Goal: Task Accomplishment & Management: Use online tool/utility

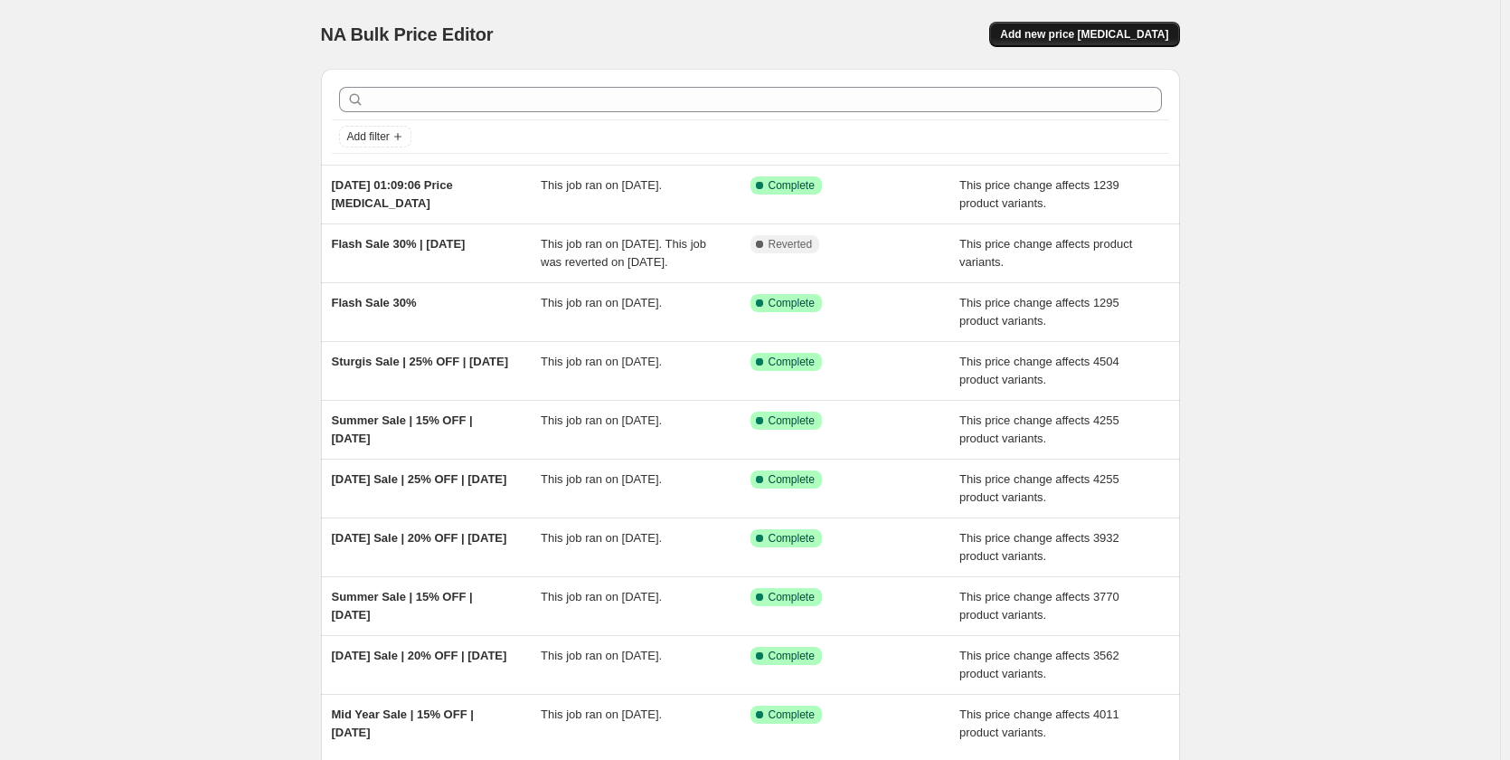
click at [1116, 33] on span "Add new price [MEDICAL_DATA]" at bounding box center [1084, 34] width 168 height 14
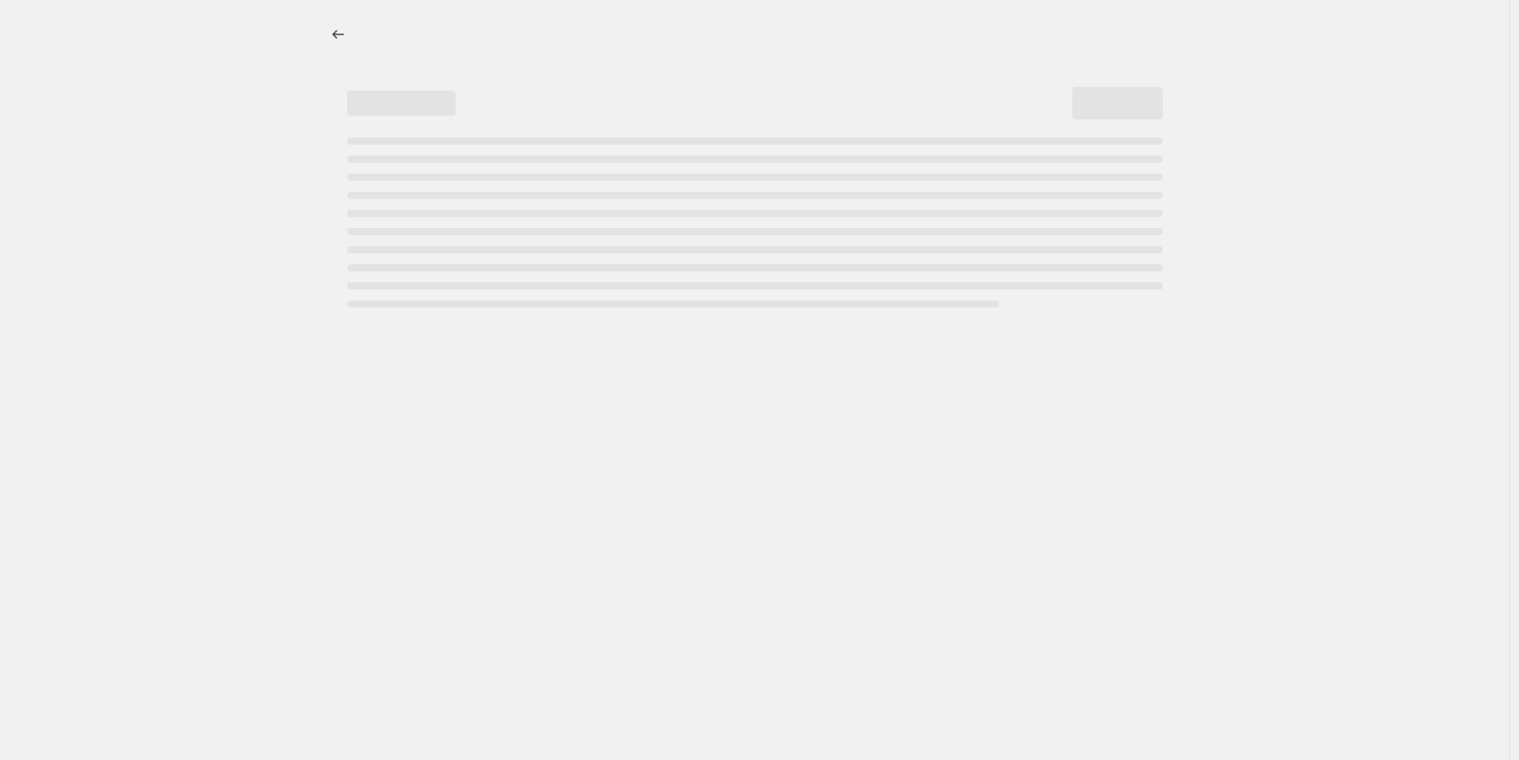
select select "percentage"
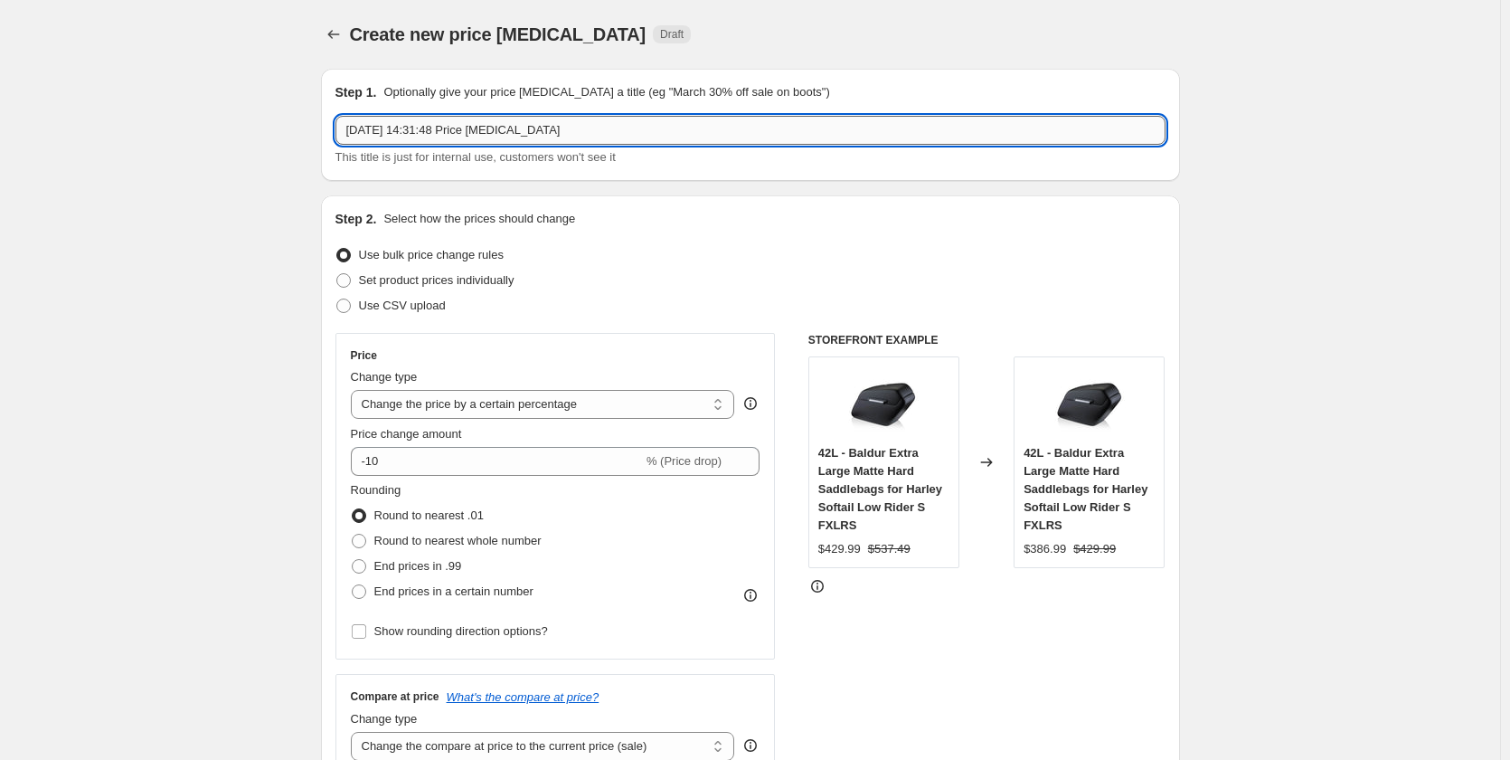
click at [680, 132] on input "14 Aug 2025, 14:31:48 Price change job" at bounding box center [750, 130] width 830 height 29
type input "Flash Sale 25%"
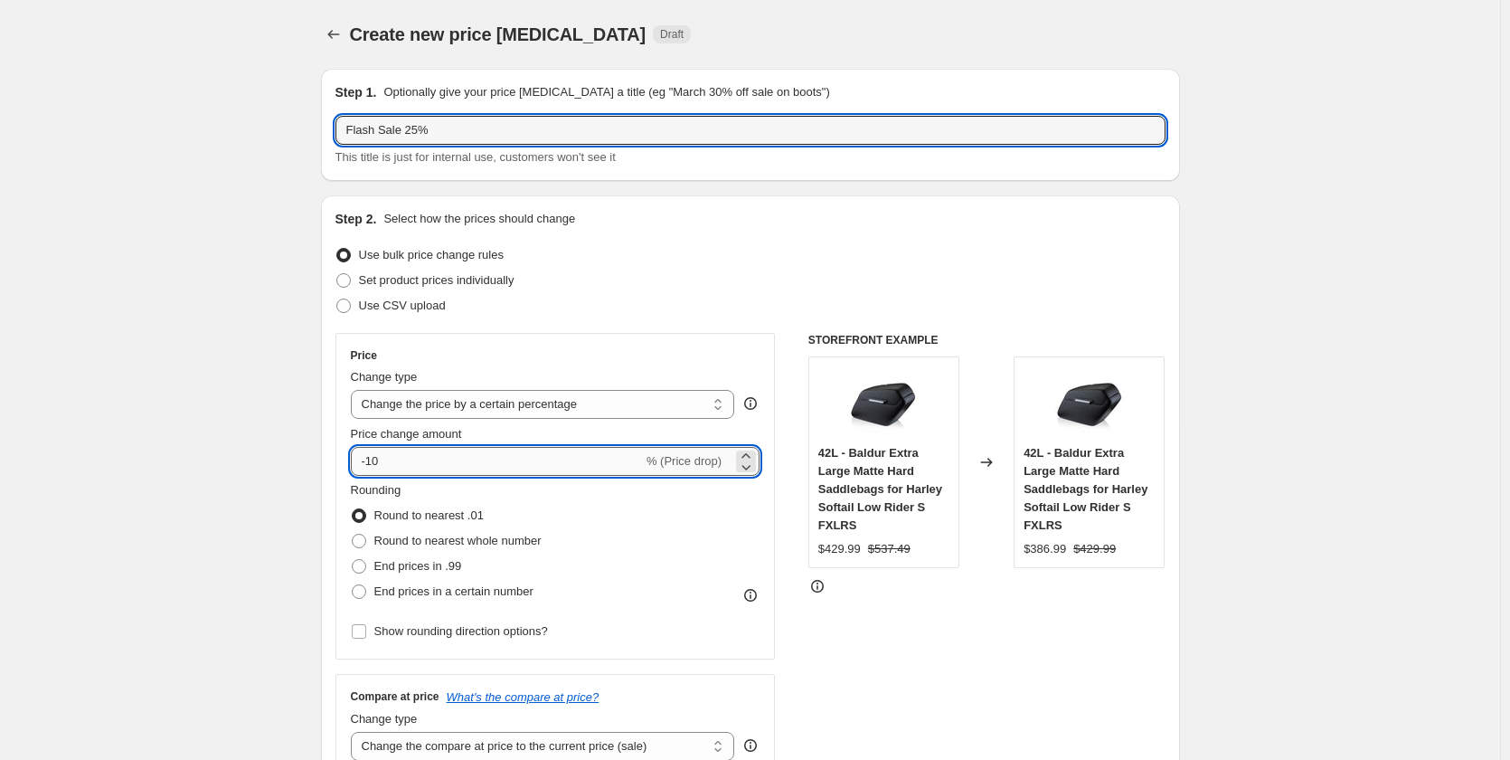
click at [414, 458] on input "-10" at bounding box center [497, 461] width 292 height 29
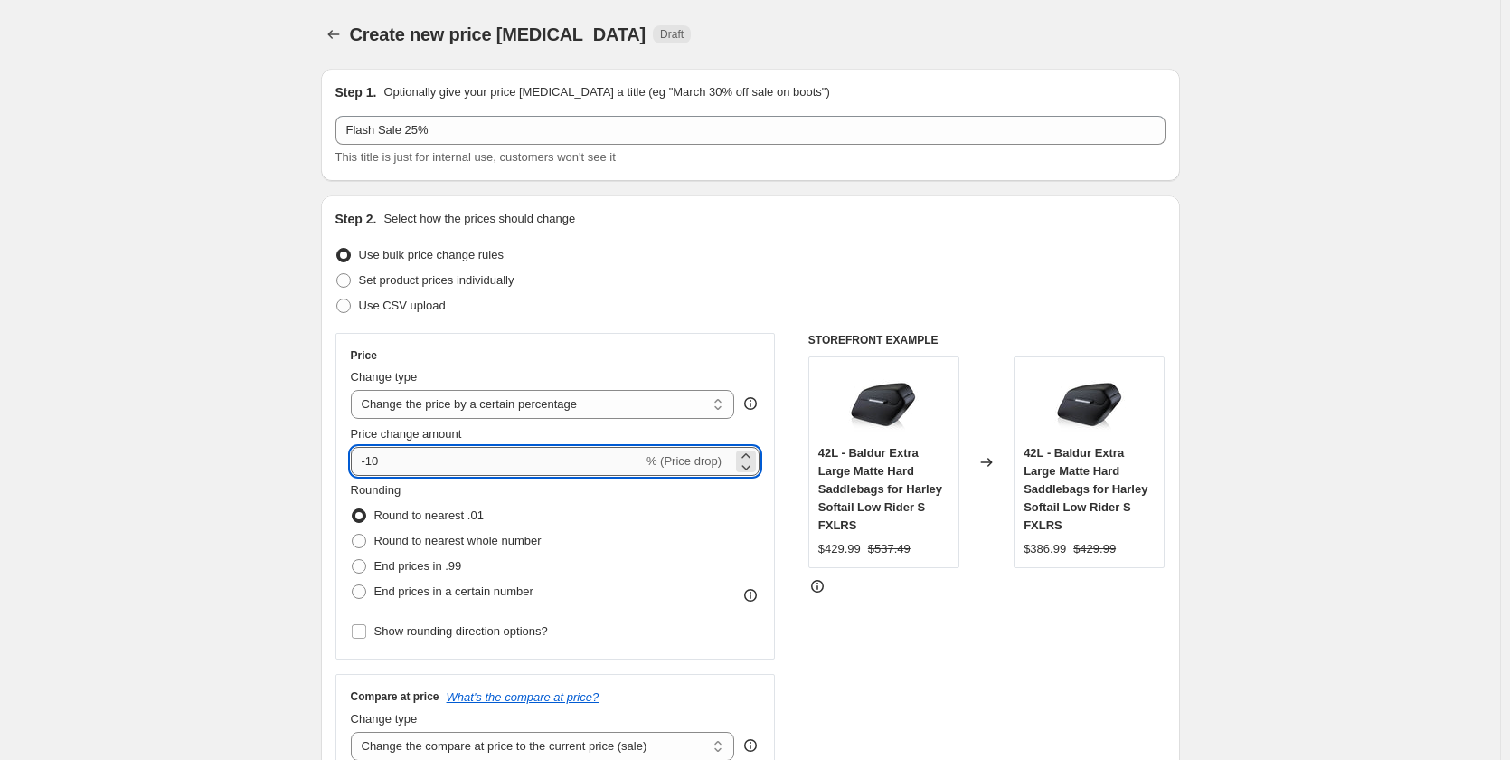
click at [414, 458] on input "-10" at bounding box center [497, 461] width 292 height 29
type input "-1"
type input "-25"
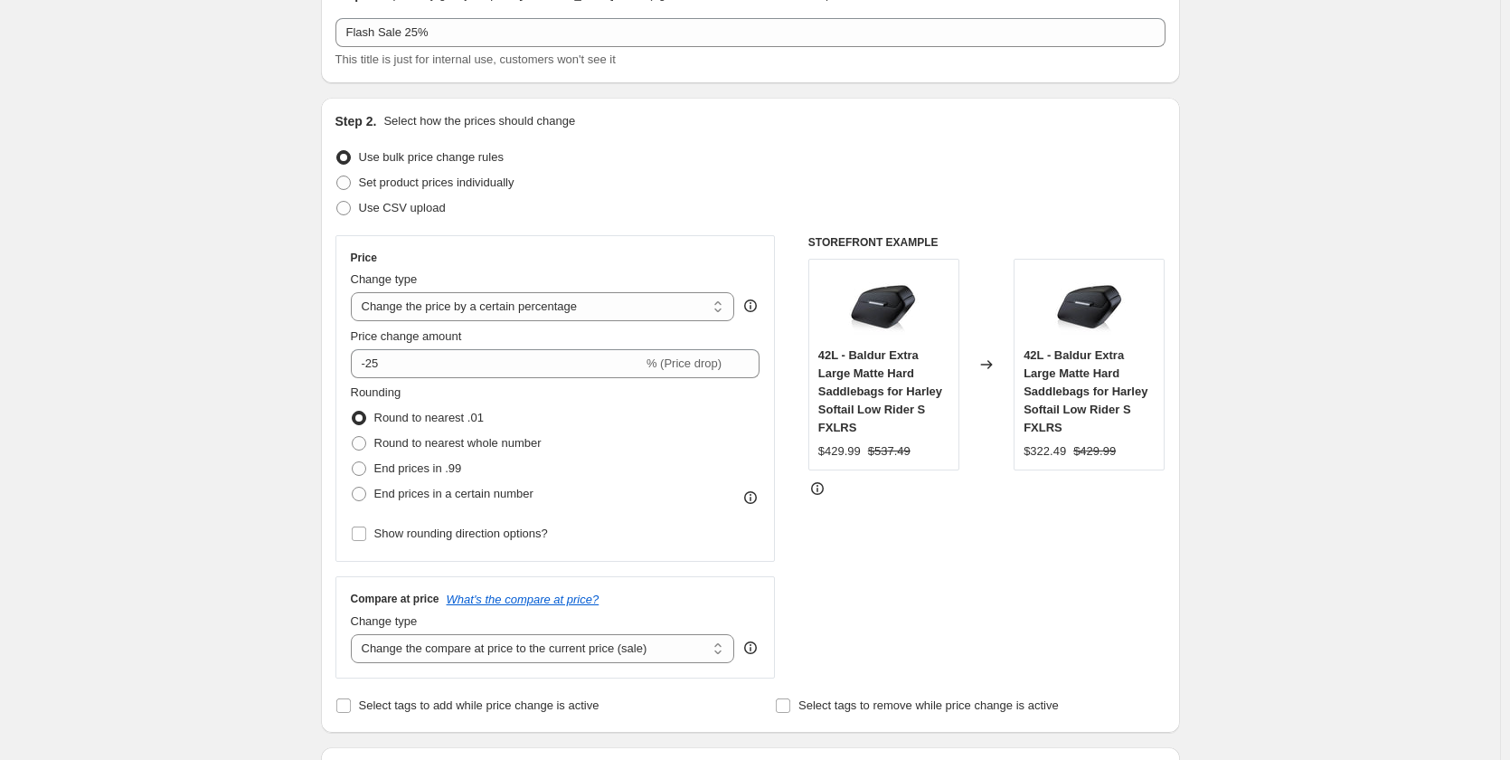
scroll to position [181, 0]
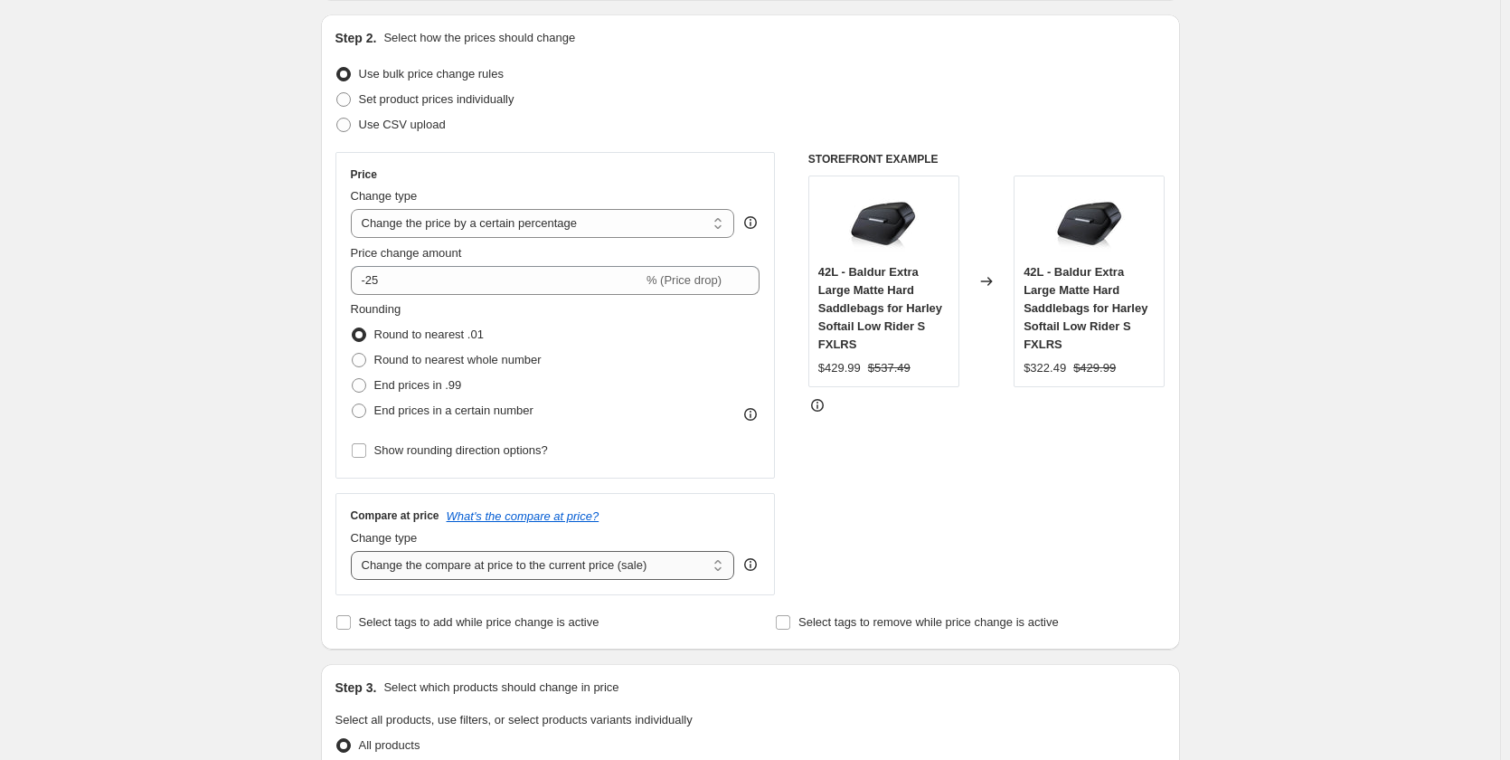
click at [589, 563] on select "Change the compare at price to the current price (sale) Change the compare at p…" at bounding box center [543, 565] width 384 height 29
select select "no_change"
click at [354, 551] on select "Change the compare at price to the current price (sale) Change the compare at p…" at bounding box center [543, 565] width 384 height 29
click at [250, 482] on div "Create new price change job. This page is ready Create new price change job Dra…" at bounding box center [750, 746] width 1500 height 1855
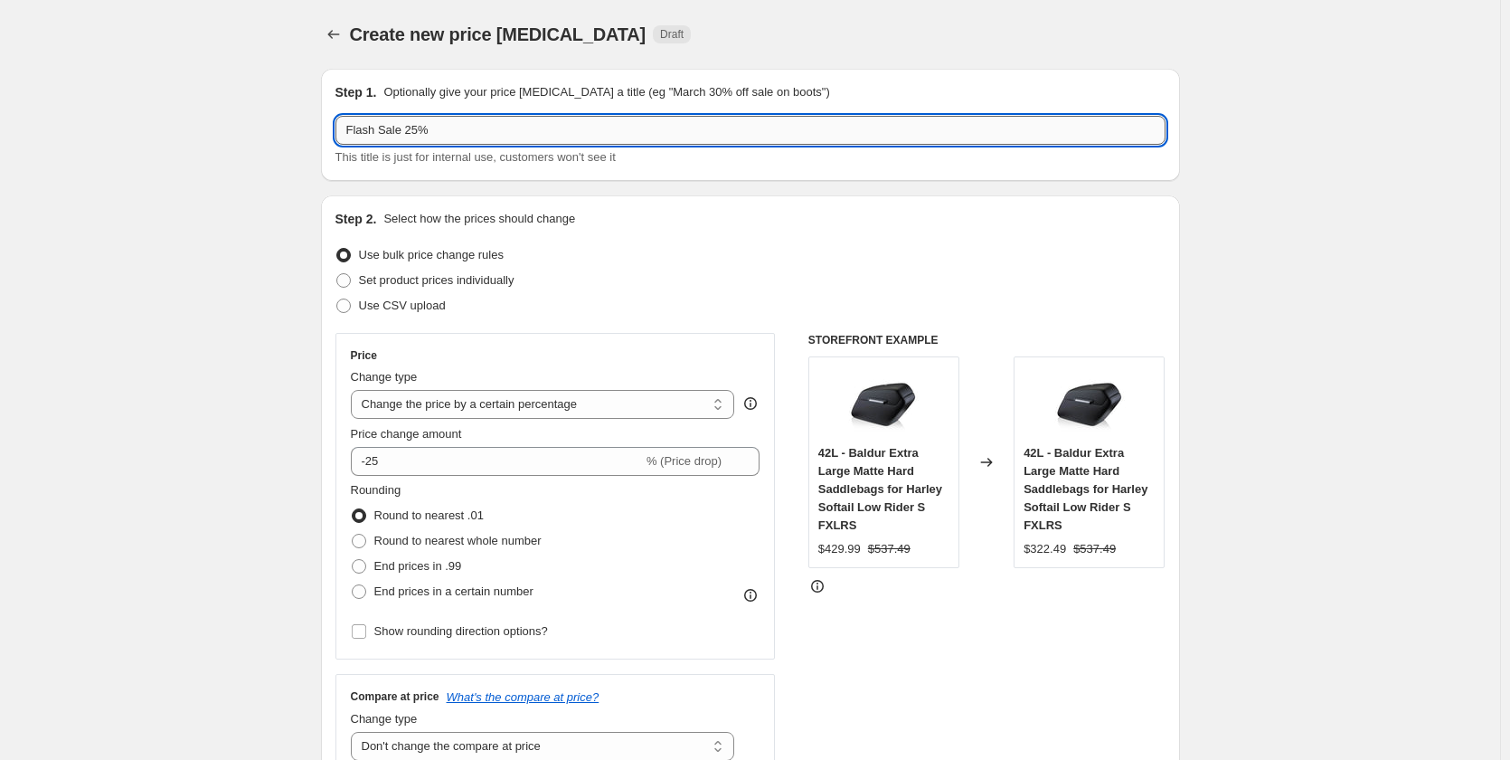
click at [472, 137] on input "Flash Sale 25%" at bounding box center [750, 130] width 830 height 29
type input "Flash Sale 25% - 14th-Aug-2025"
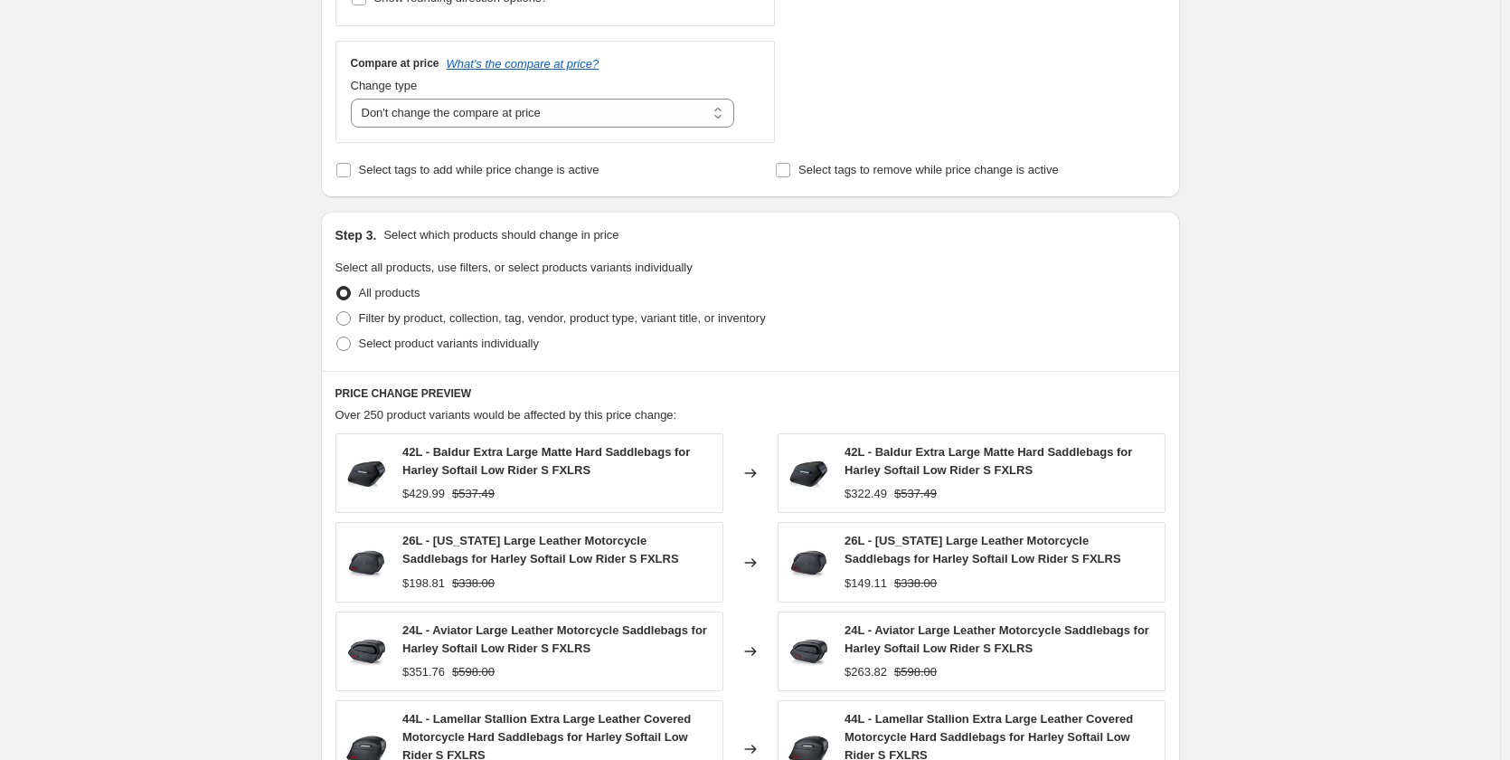
scroll to position [723, 0]
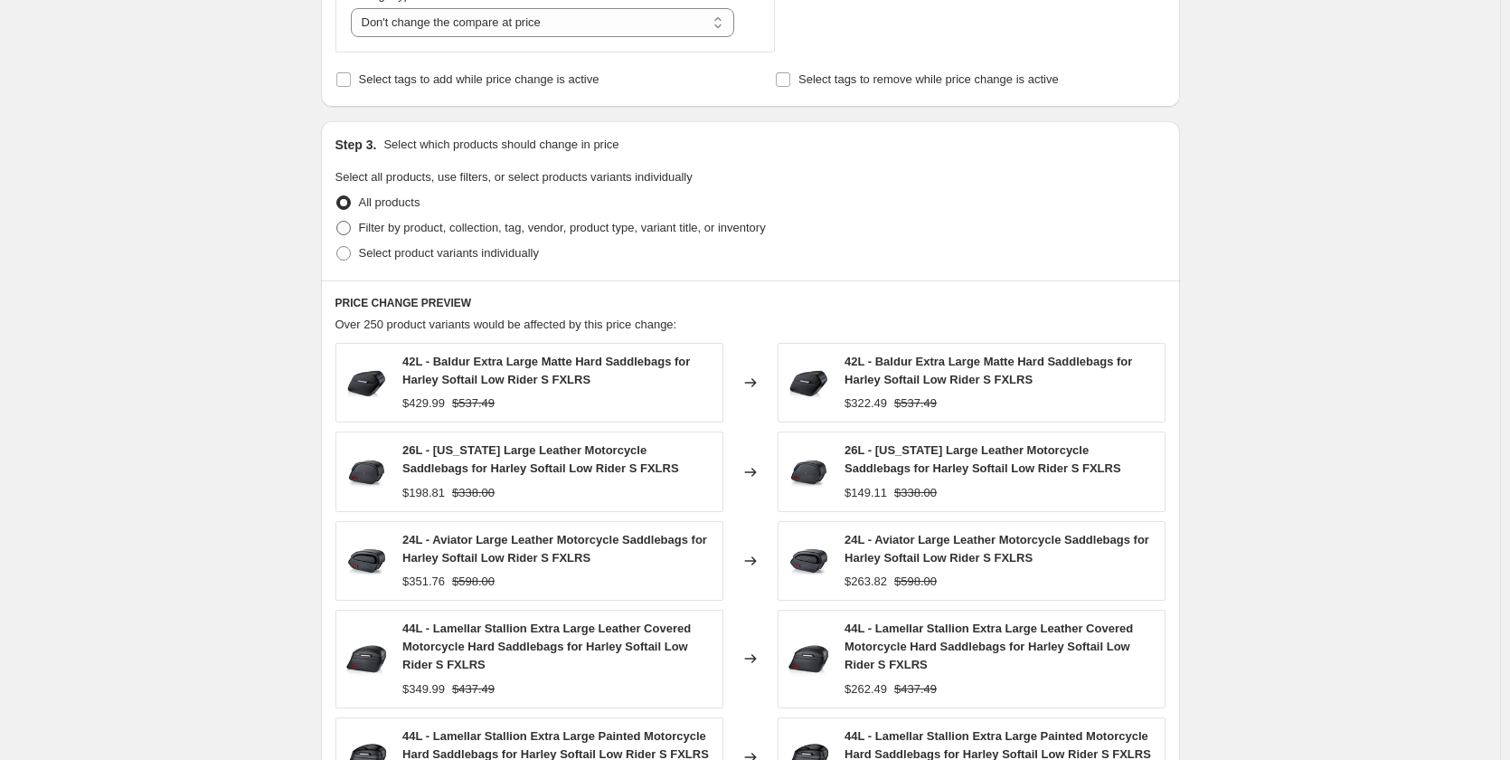
click at [455, 235] on span "Filter by product, collection, tag, vendor, product type, variant title, or inv…" at bounding box center [562, 228] width 407 height 18
click at [337, 222] on input "Filter by product, collection, tag, vendor, product type, variant title, or inv…" at bounding box center [336, 221] width 1 height 1
radio input "true"
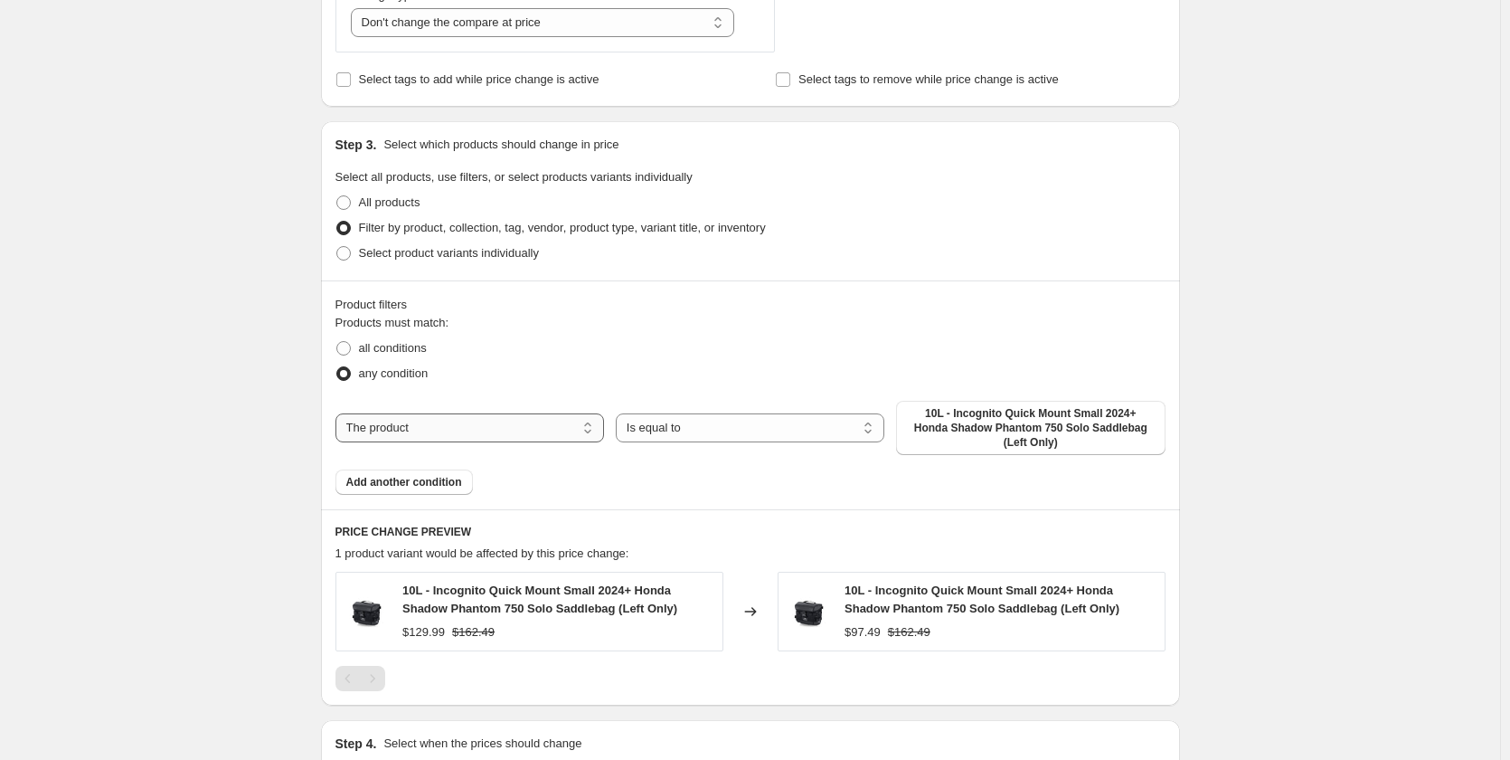
click at [537, 434] on select "The product The product's collection The product's tag The product's vendor The…" at bounding box center [469, 427] width 269 height 29
select select "tag"
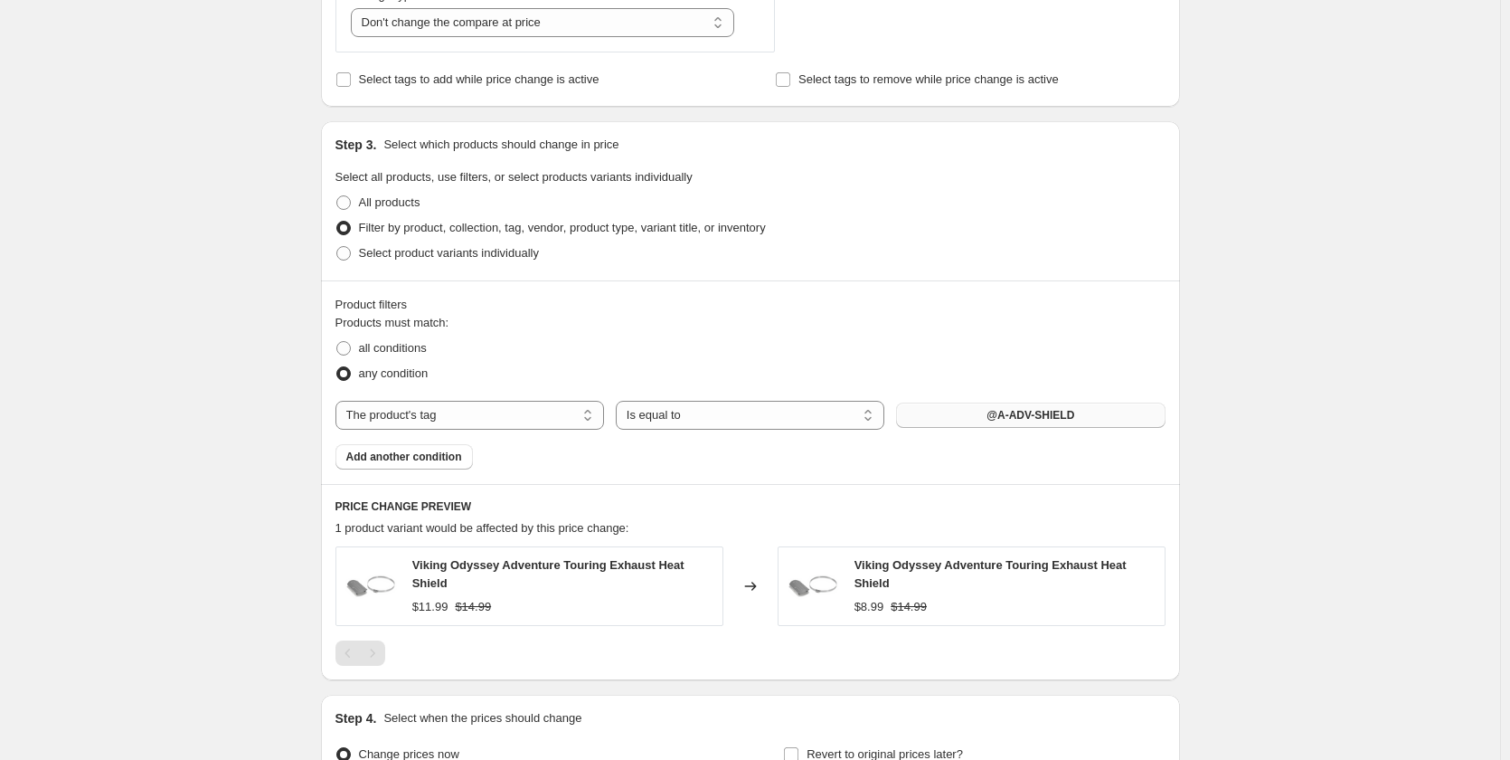
click at [1000, 420] on span "@A-ADV-SHIELD" at bounding box center [1031, 415] width 88 height 14
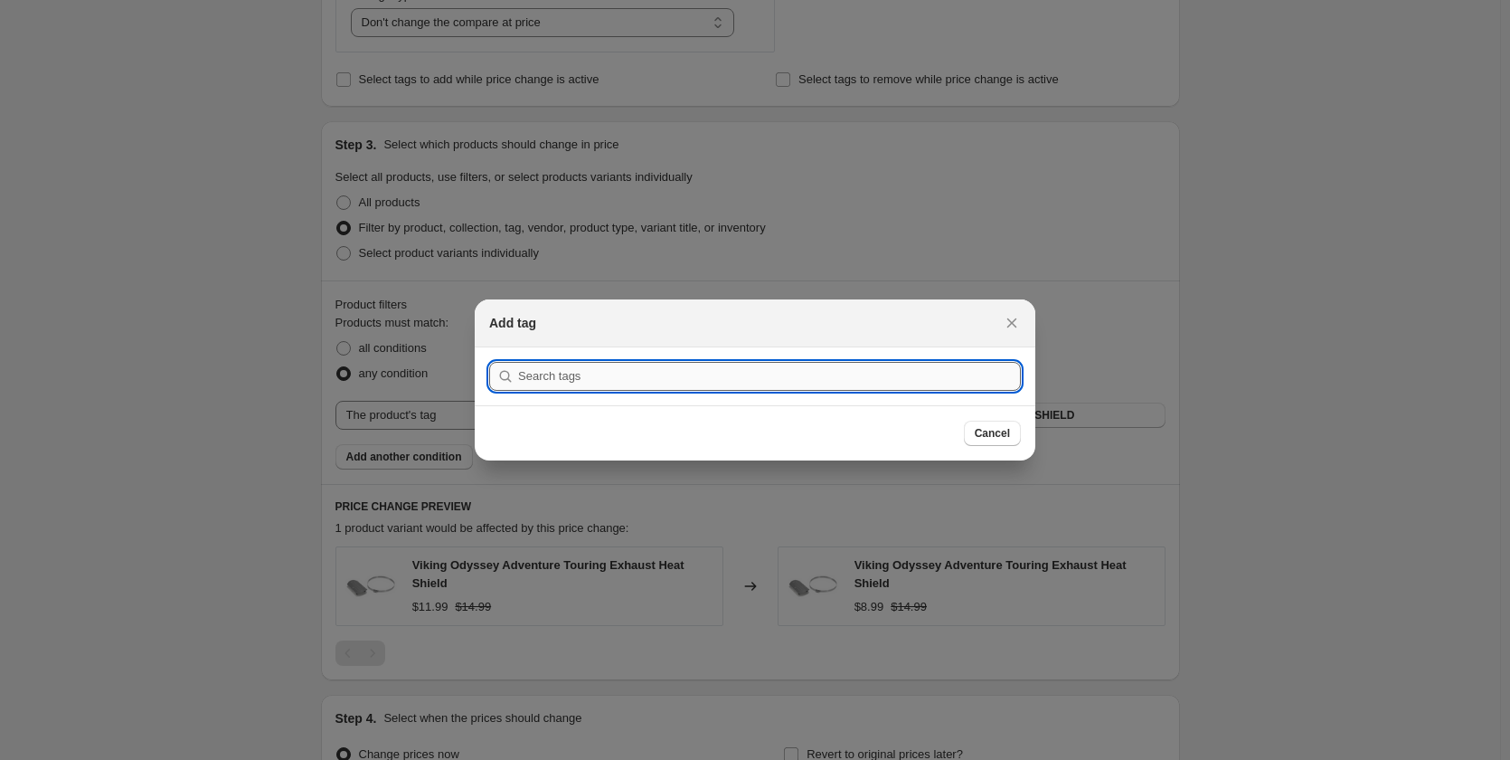
click at [637, 375] on input ":r2f:" at bounding box center [769, 376] width 503 height 29
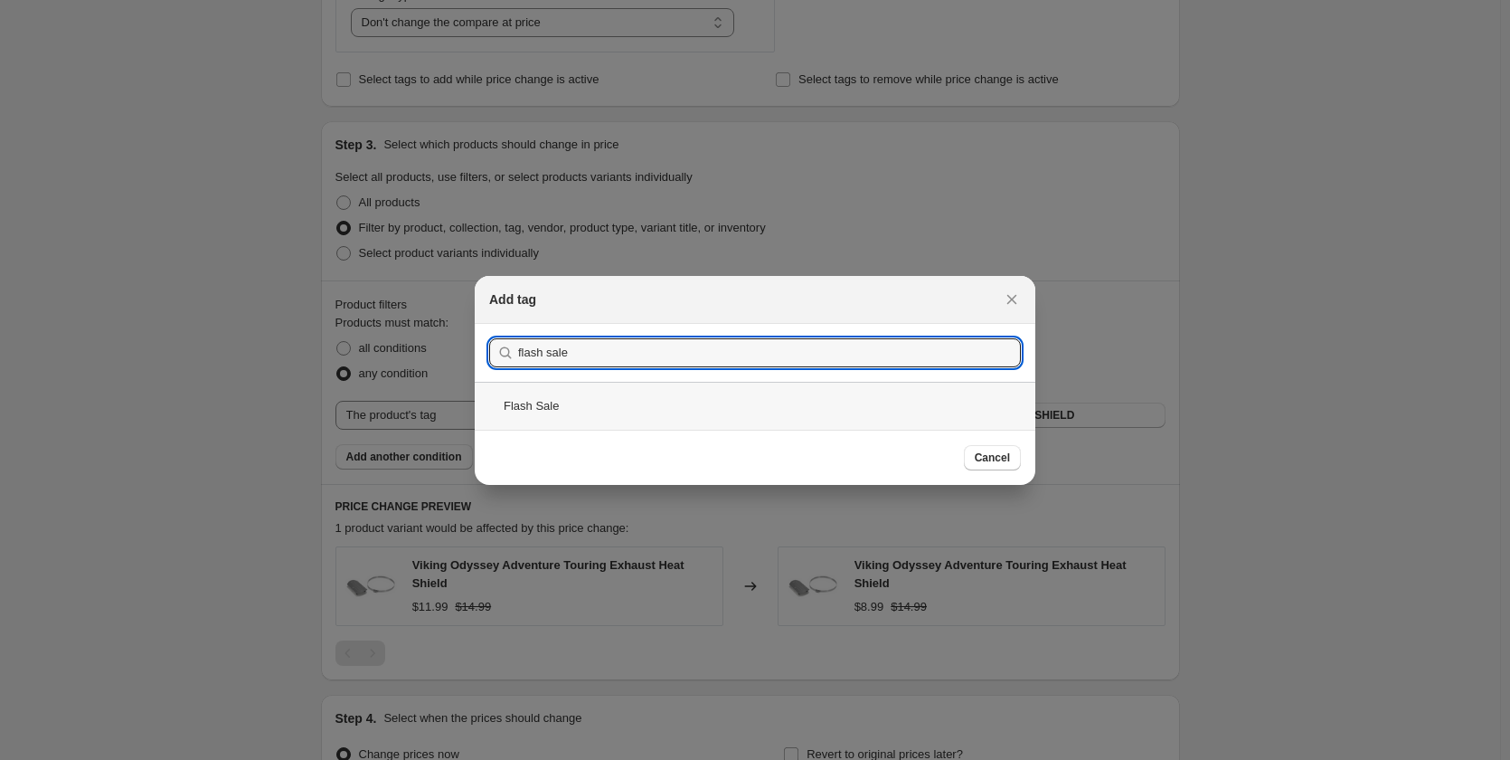
type input "flash sale"
click at [566, 403] on div "Flash Sale" at bounding box center [755, 406] width 561 height 48
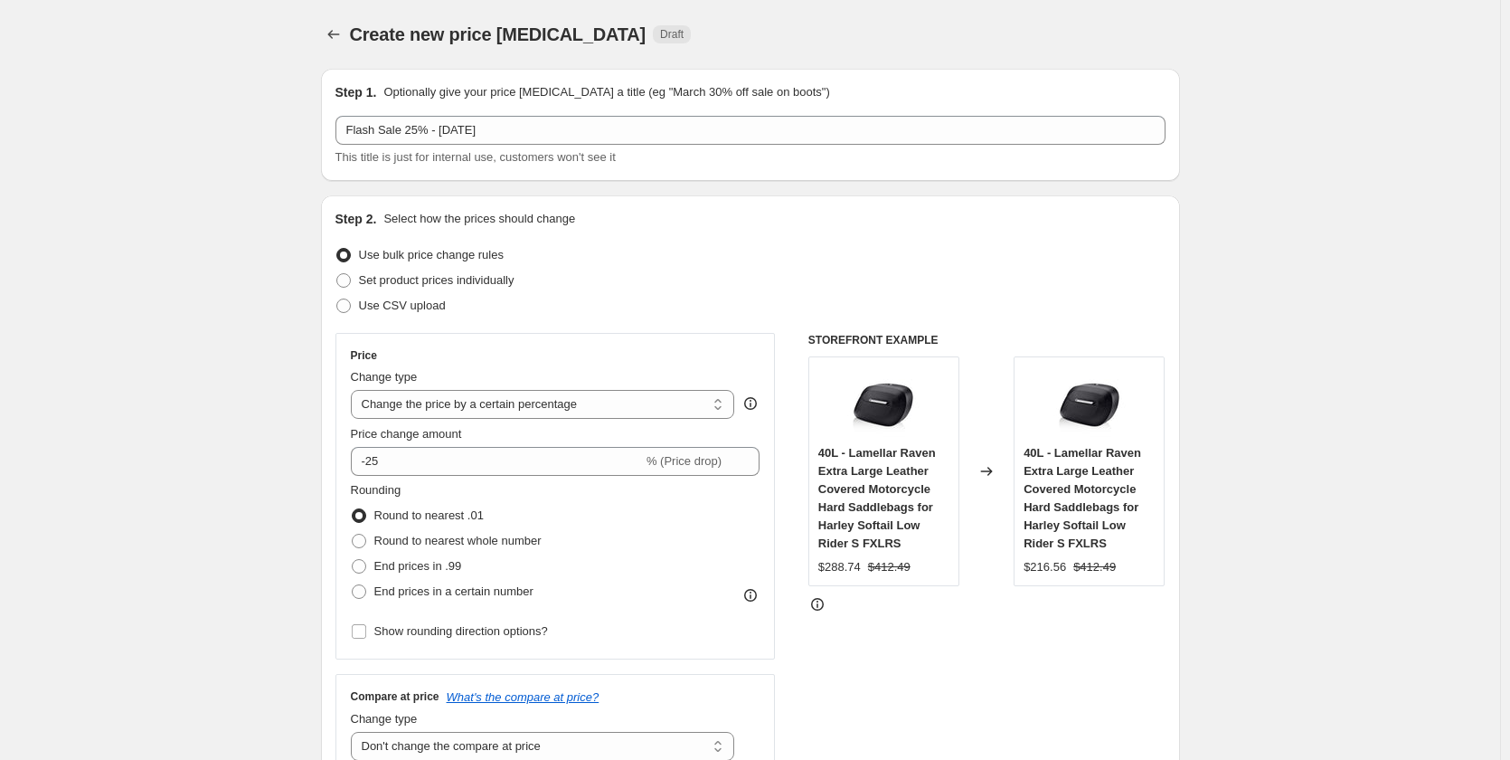
scroll to position [90, 0]
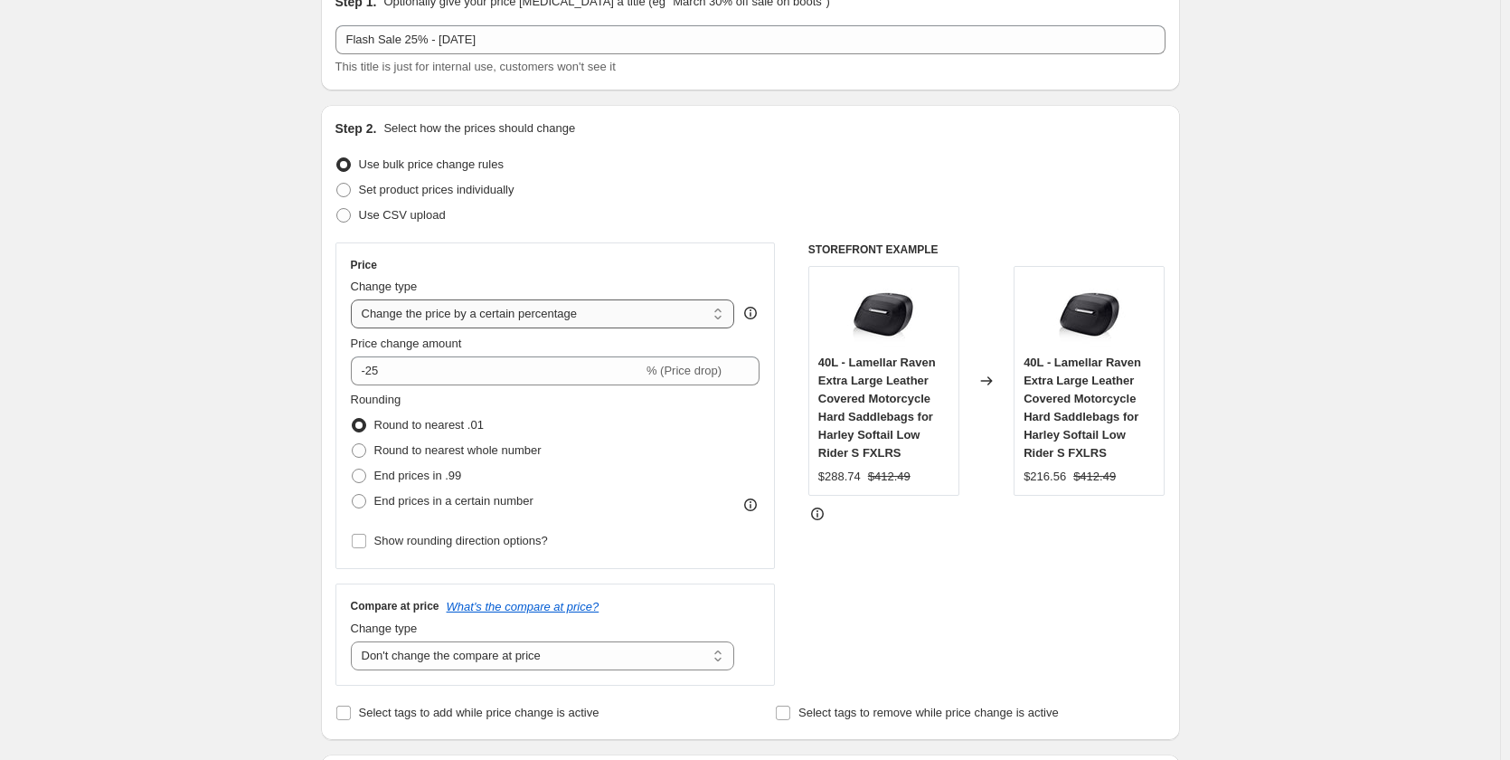
click at [533, 313] on select "Change the price to a certain amount Change the price by a certain amount Chang…" at bounding box center [543, 313] width 384 height 29
select select "pcap"
click at [354, 299] on select "Change the price to a certain amount Change the price by a certain amount Chang…" at bounding box center [543, 313] width 384 height 29
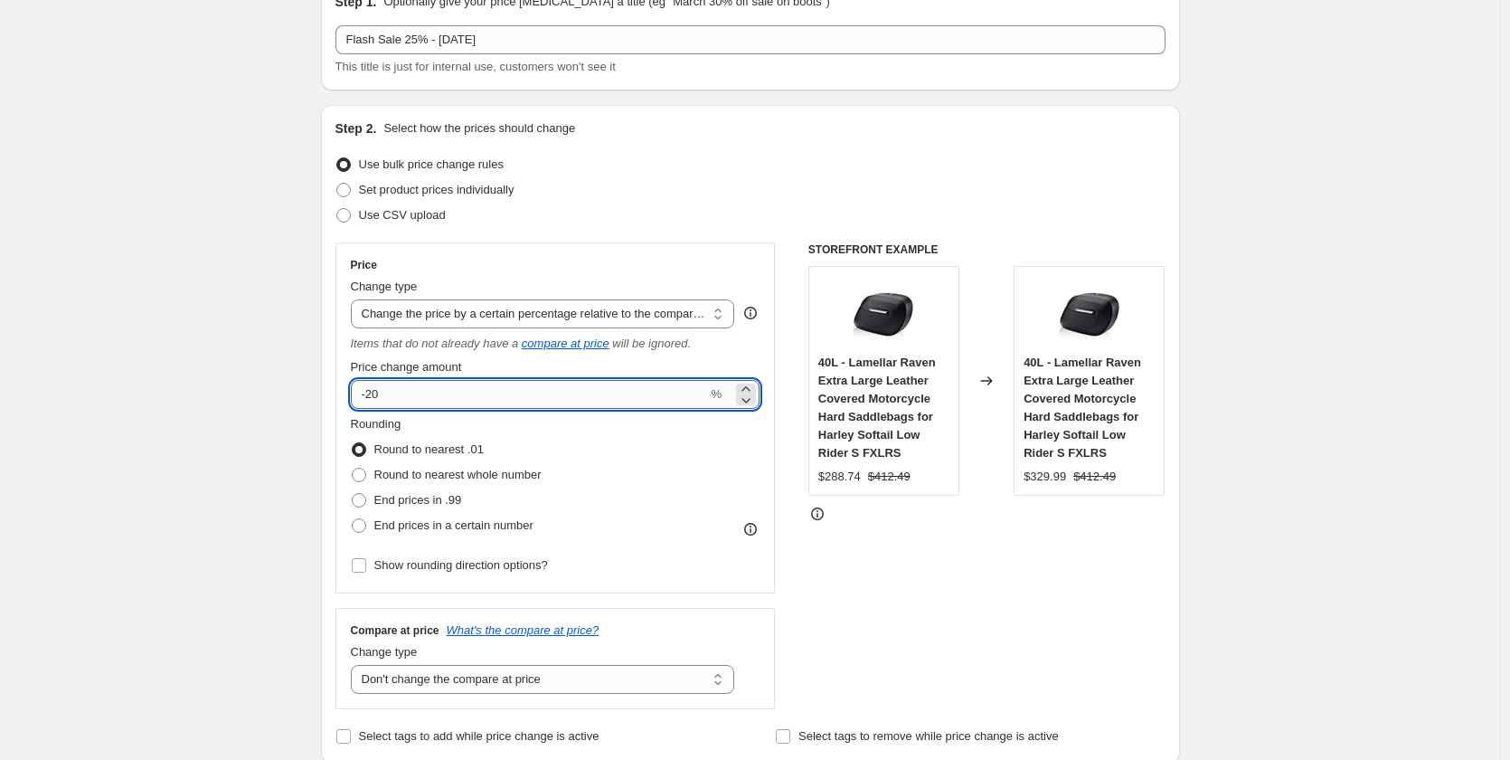
click at [439, 403] on input "-20" at bounding box center [529, 394] width 357 height 29
type input "-25"
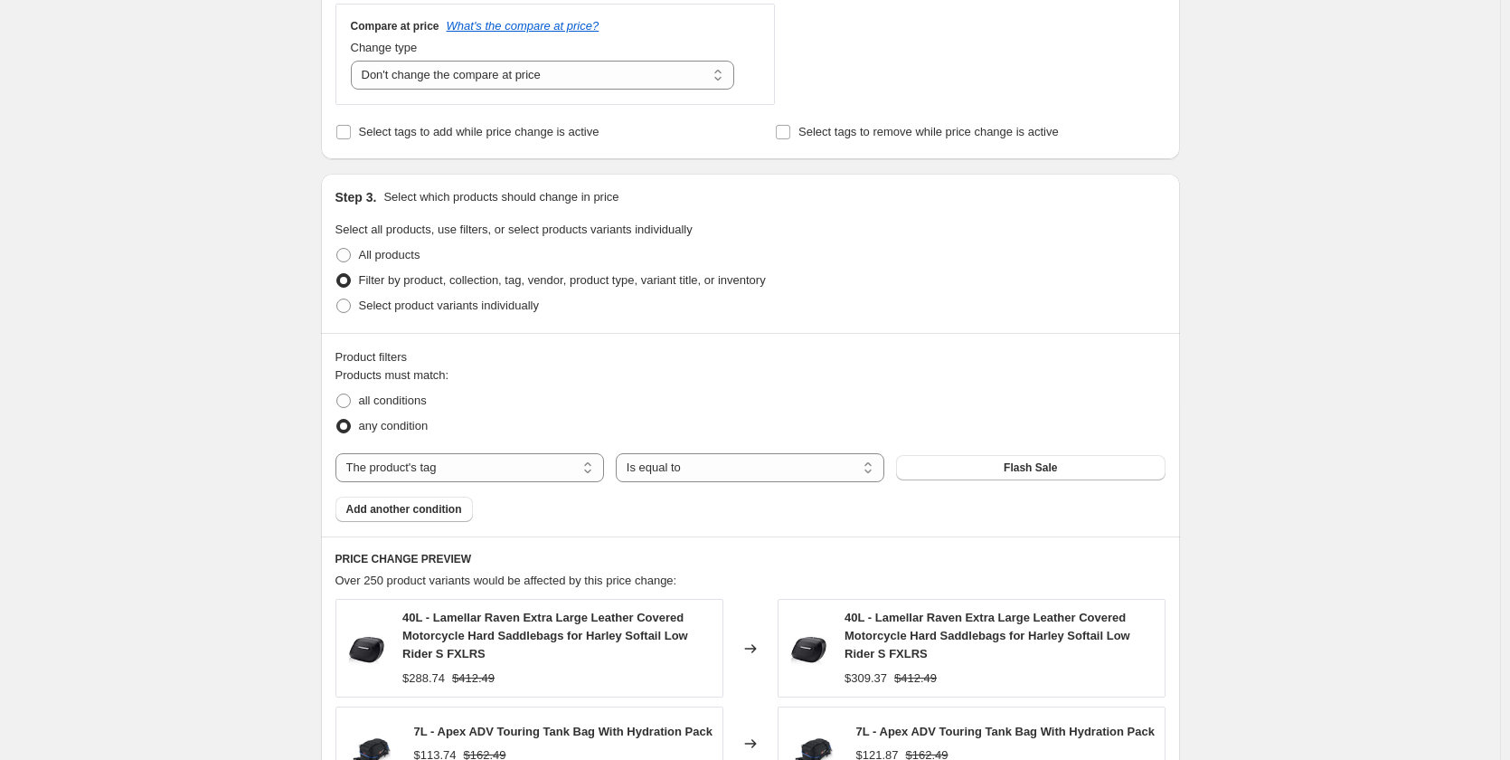
scroll to position [1085, 0]
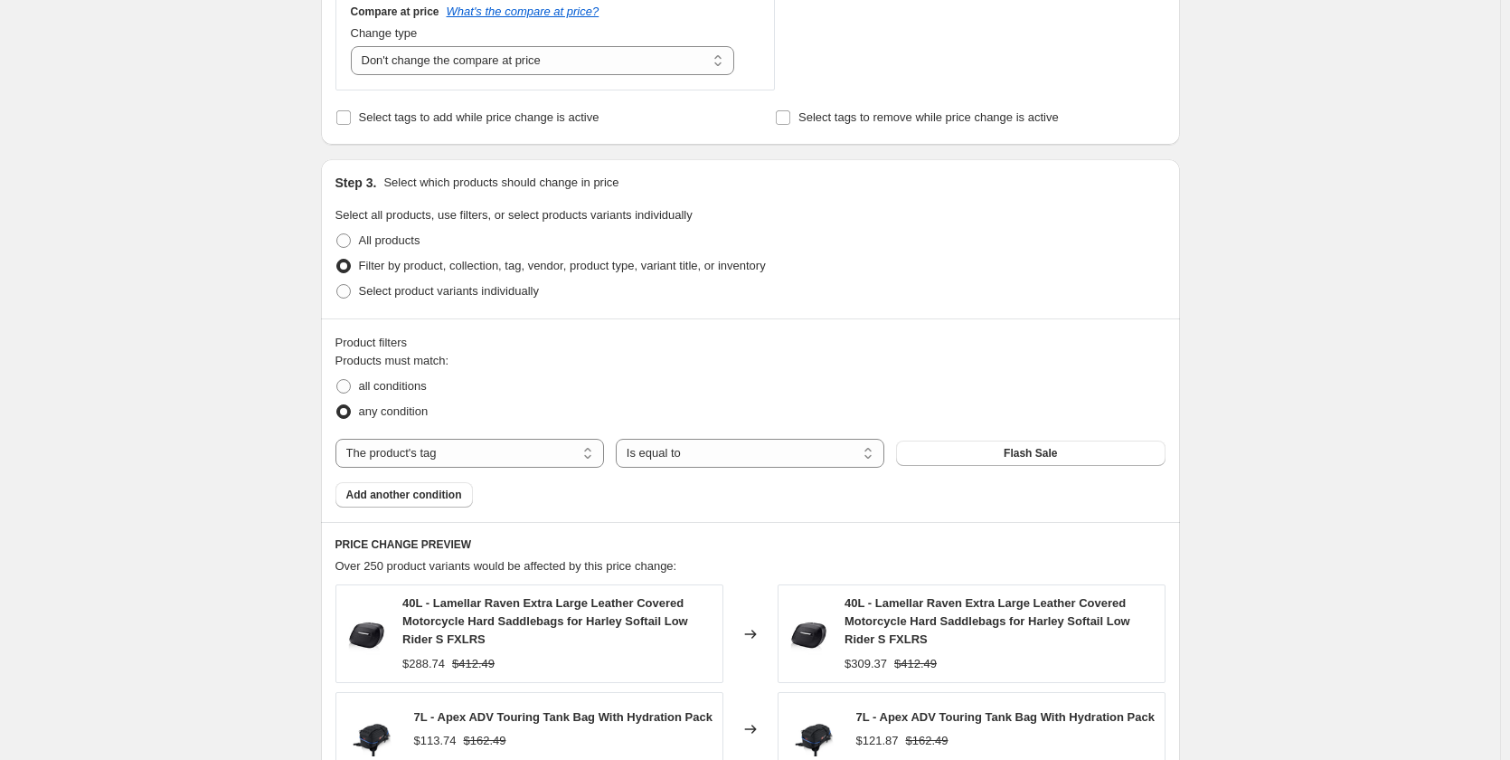
scroll to position [689, 0]
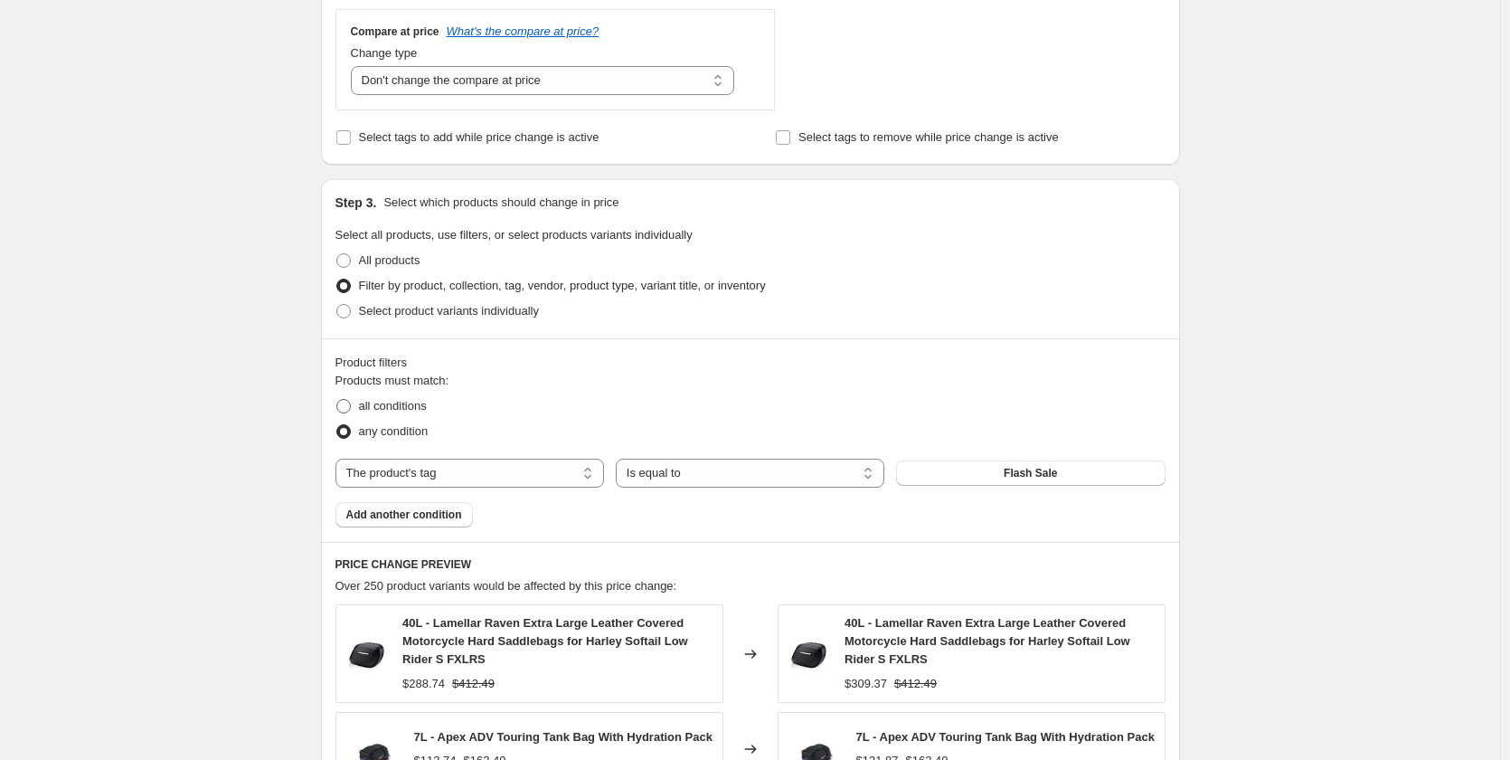
click at [392, 406] on span "all conditions" at bounding box center [393, 406] width 68 height 14
click at [337, 400] on input "all conditions" at bounding box center [336, 399] width 1 height 1
radio input "true"
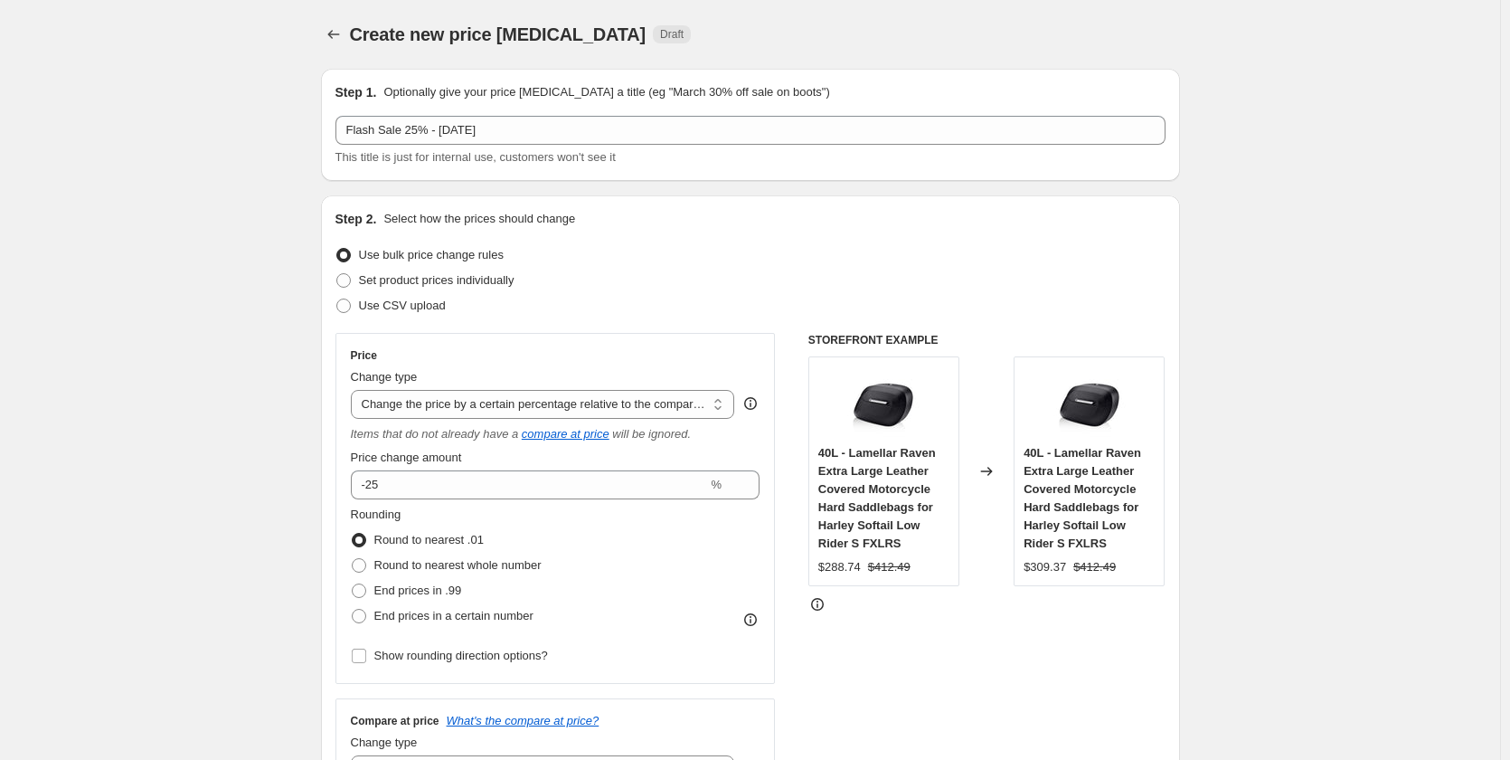
scroll to position [362, 0]
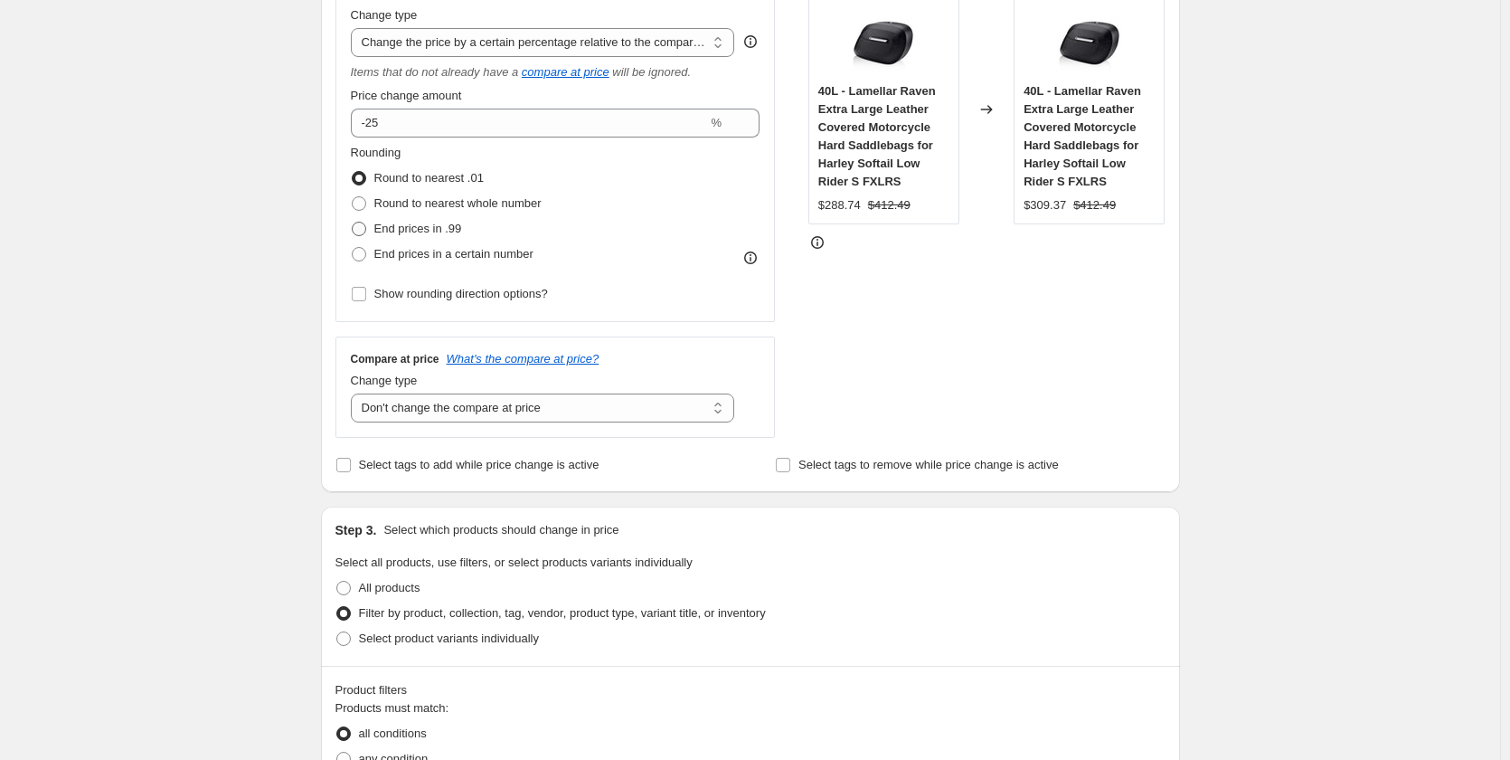
click at [413, 229] on span "End prices in .99" at bounding box center [418, 229] width 88 height 14
click at [353, 222] on input "End prices in .99" at bounding box center [352, 222] width 1 height 1
radio input "true"
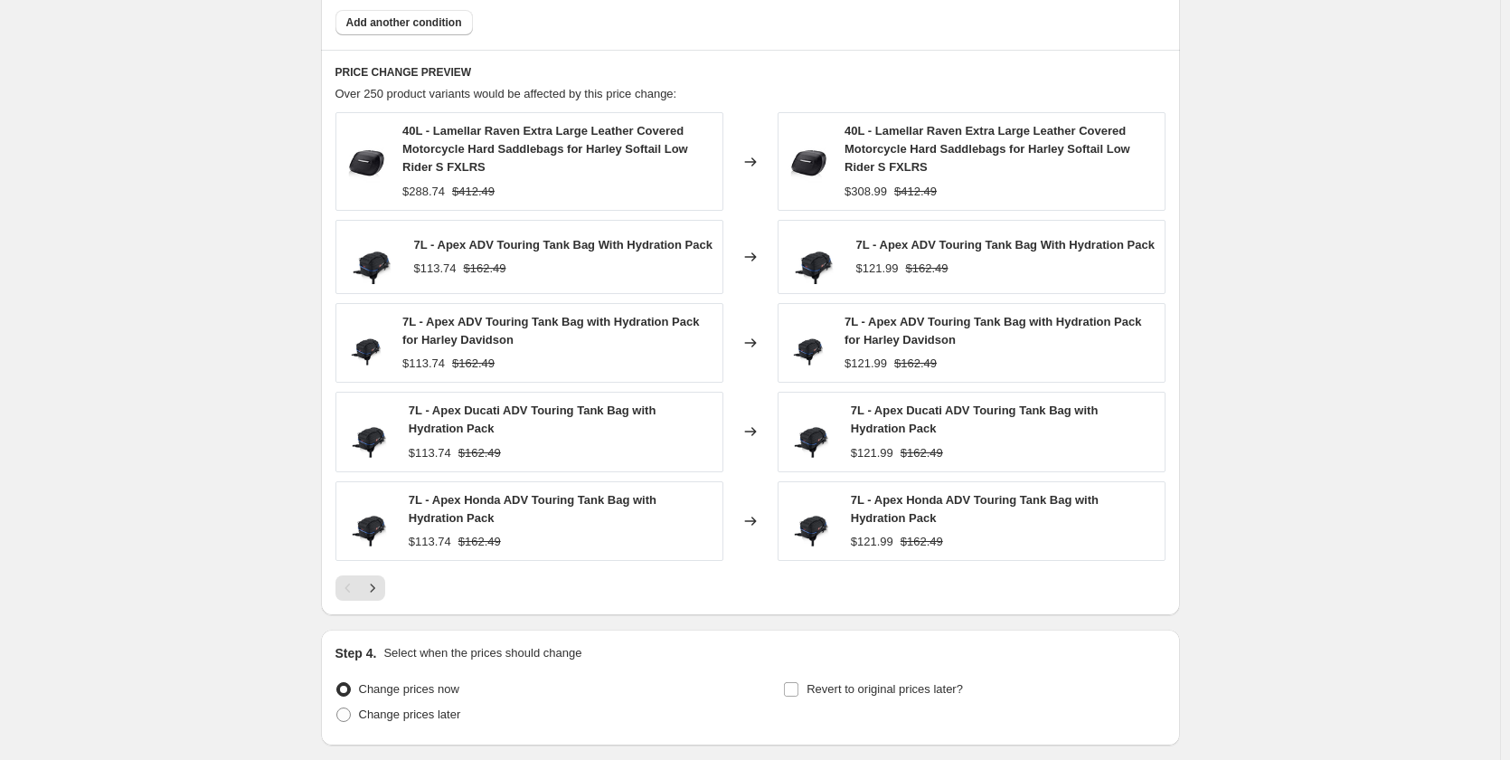
scroll to position [1322, 0]
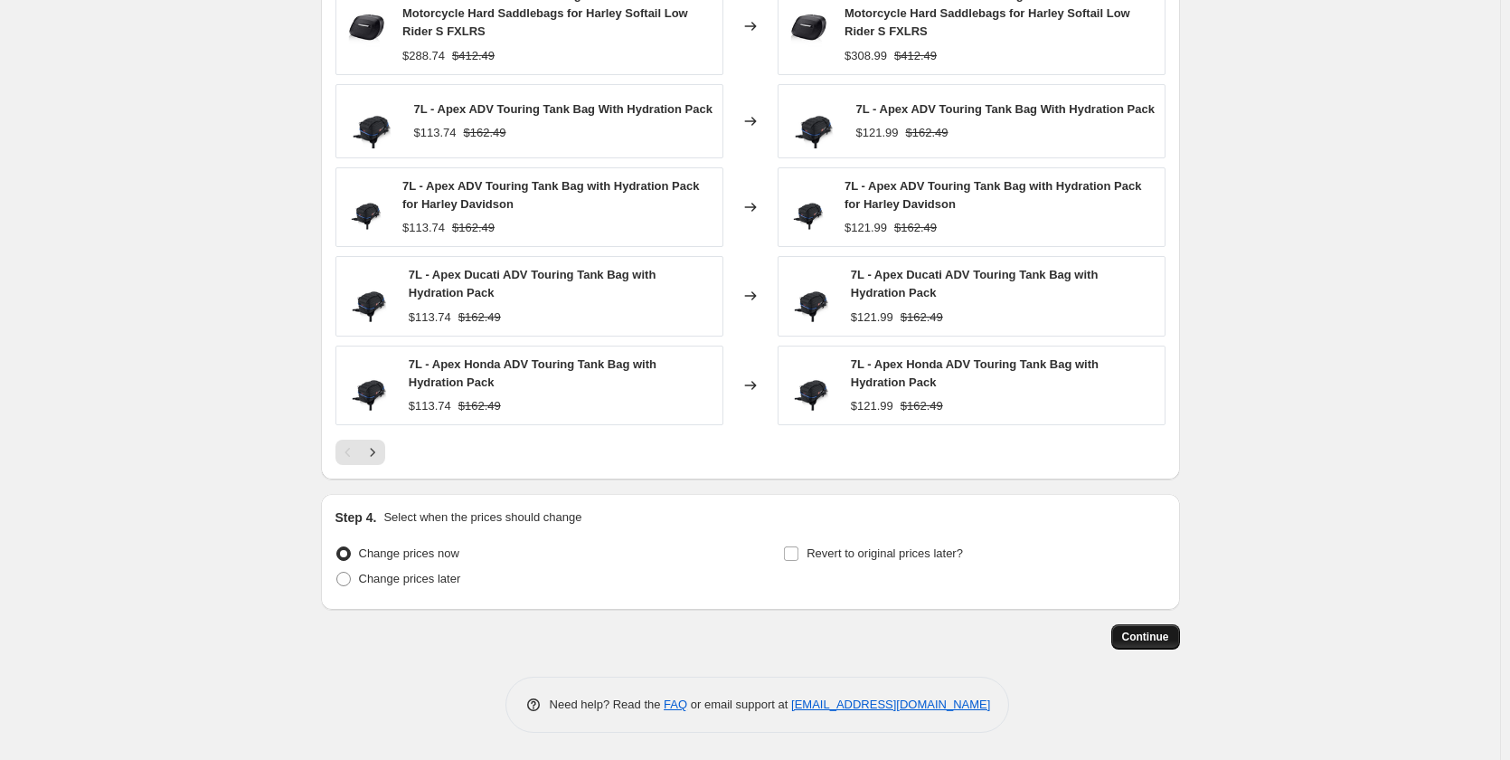
click at [1165, 643] on span "Continue" at bounding box center [1145, 636] width 47 height 14
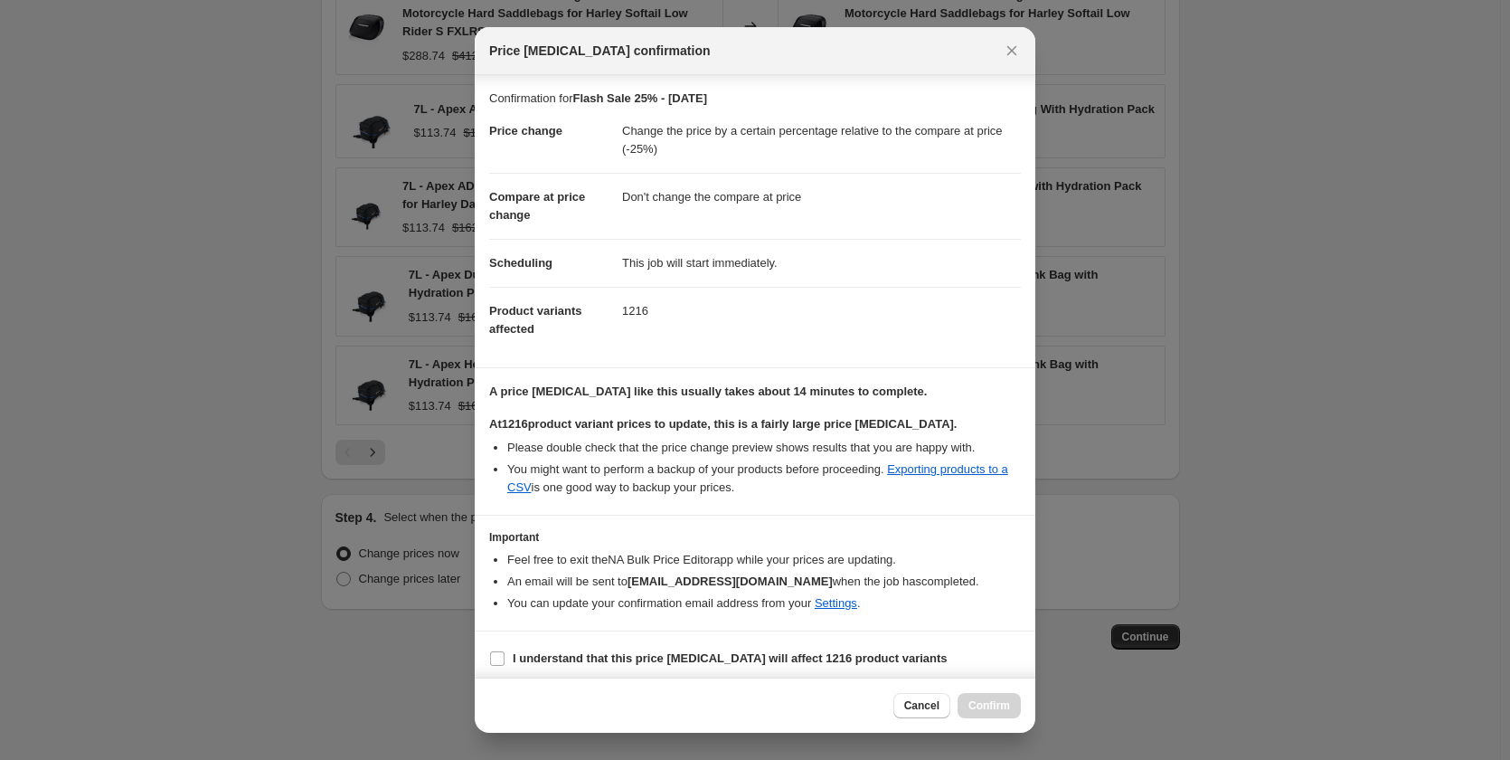
scroll to position [26, 0]
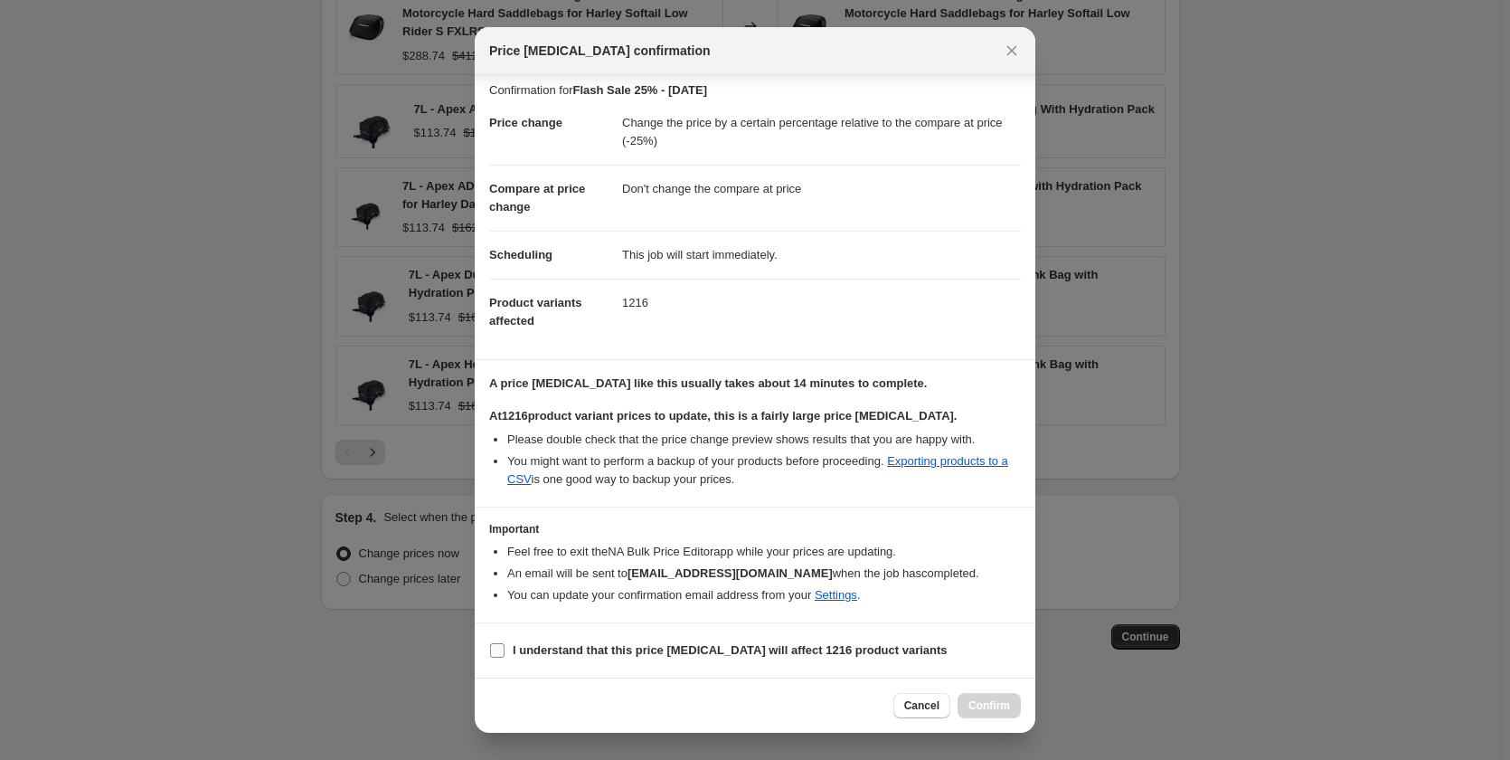
click at [533, 658] on span "I understand that this price change job will affect 1216 product variants" at bounding box center [730, 650] width 435 height 18
click at [505, 657] on input "I understand that this price change job will affect 1216 product variants" at bounding box center [497, 650] width 14 height 14
checkbox input "true"
click at [1001, 713] on button "Confirm" at bounding box center [989, 705] width 63 height 25
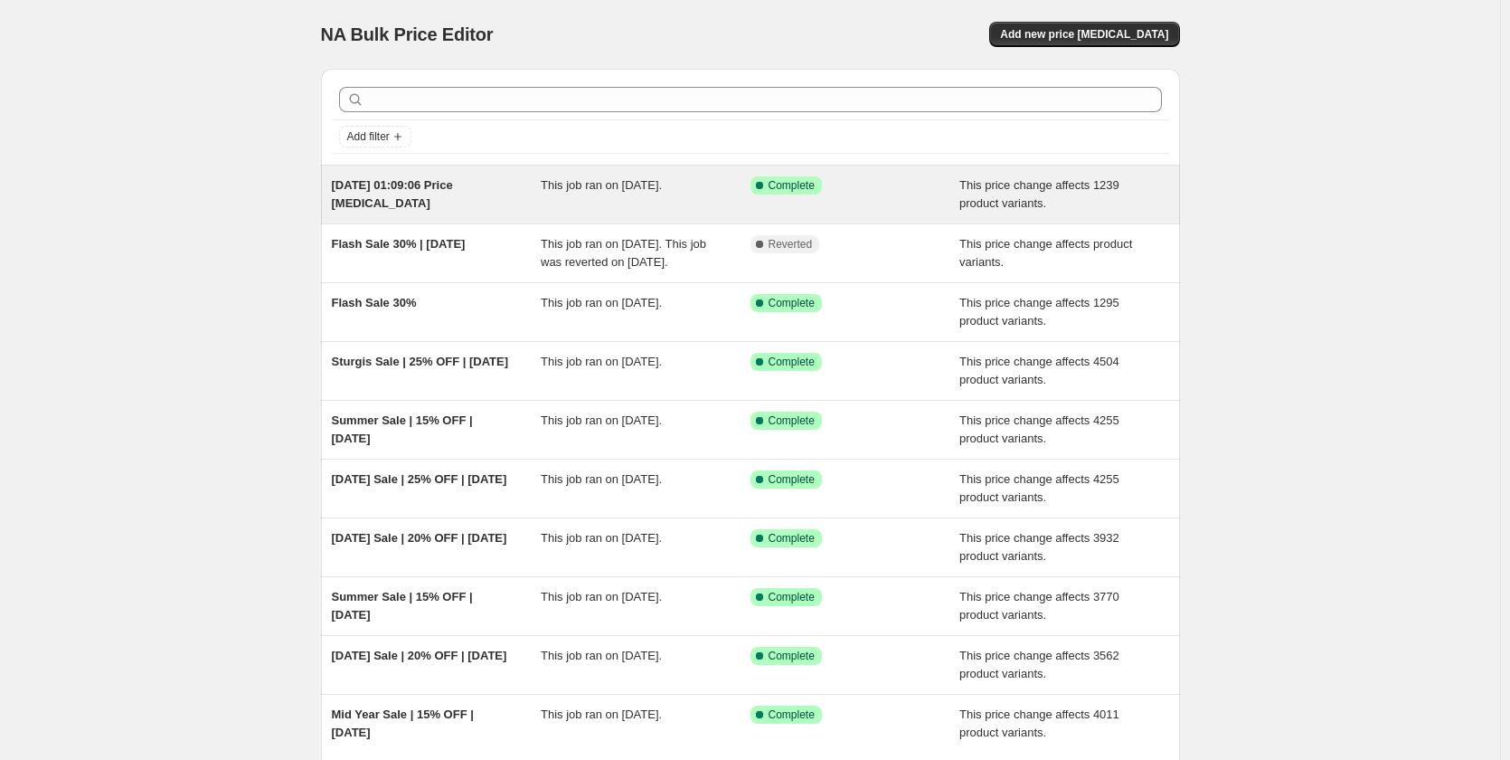
click at [462, 194] on div "[DATE] 01:09:06 Price [MEDICAL_DATA]" at bounding box center [437, 194] width 210 height 36
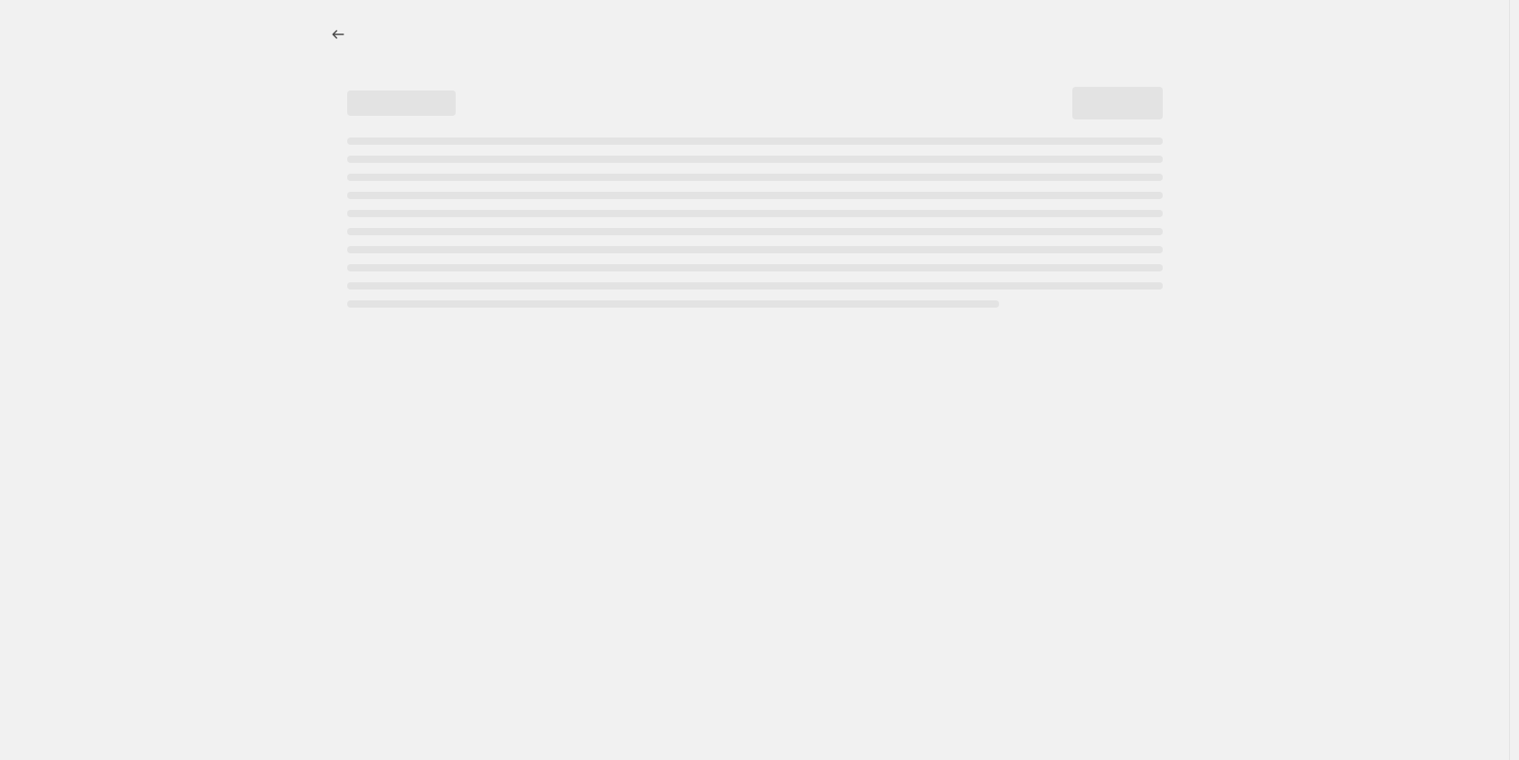
select select "pcap"
select select "no_change"
select select "tag"
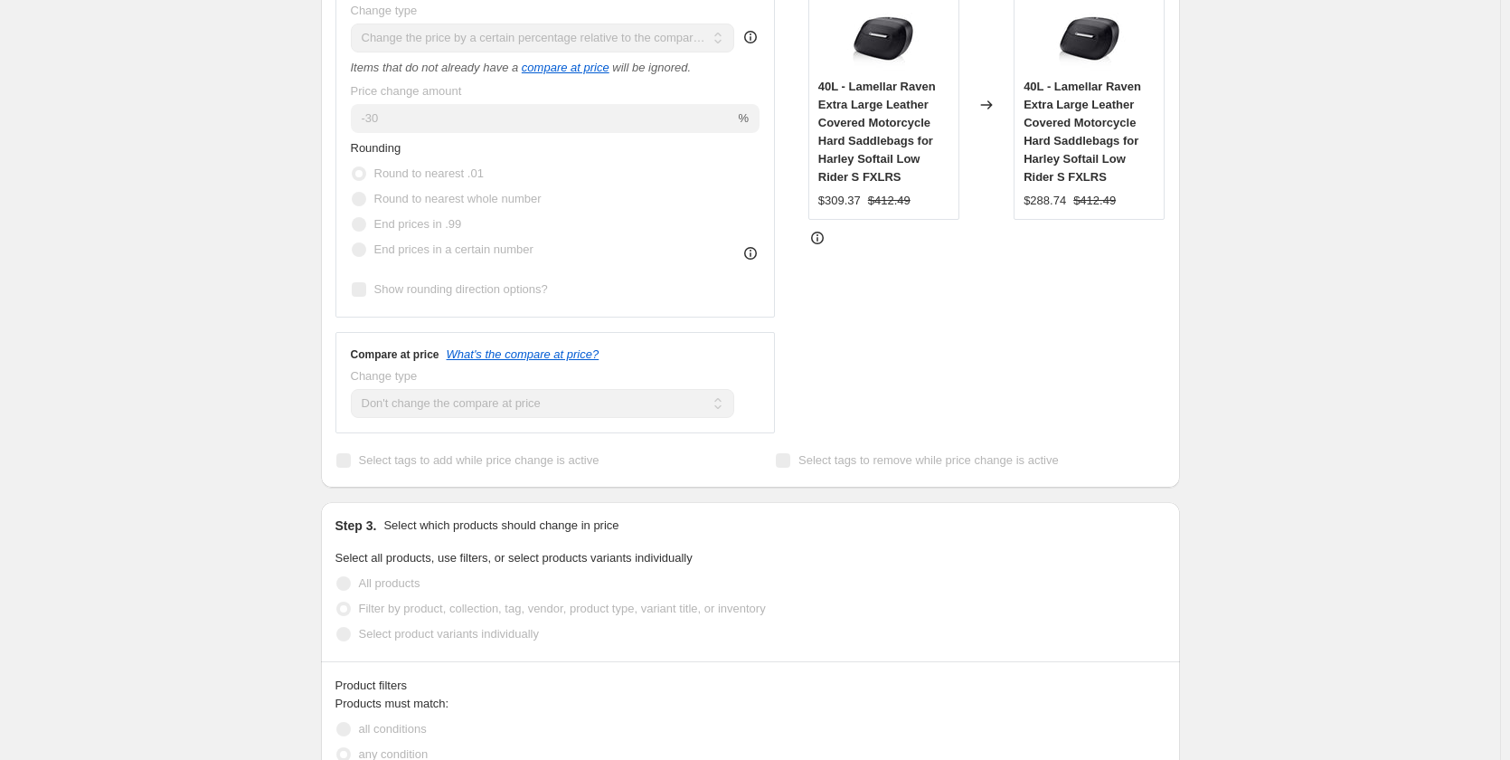
scroll to position [543, 0]
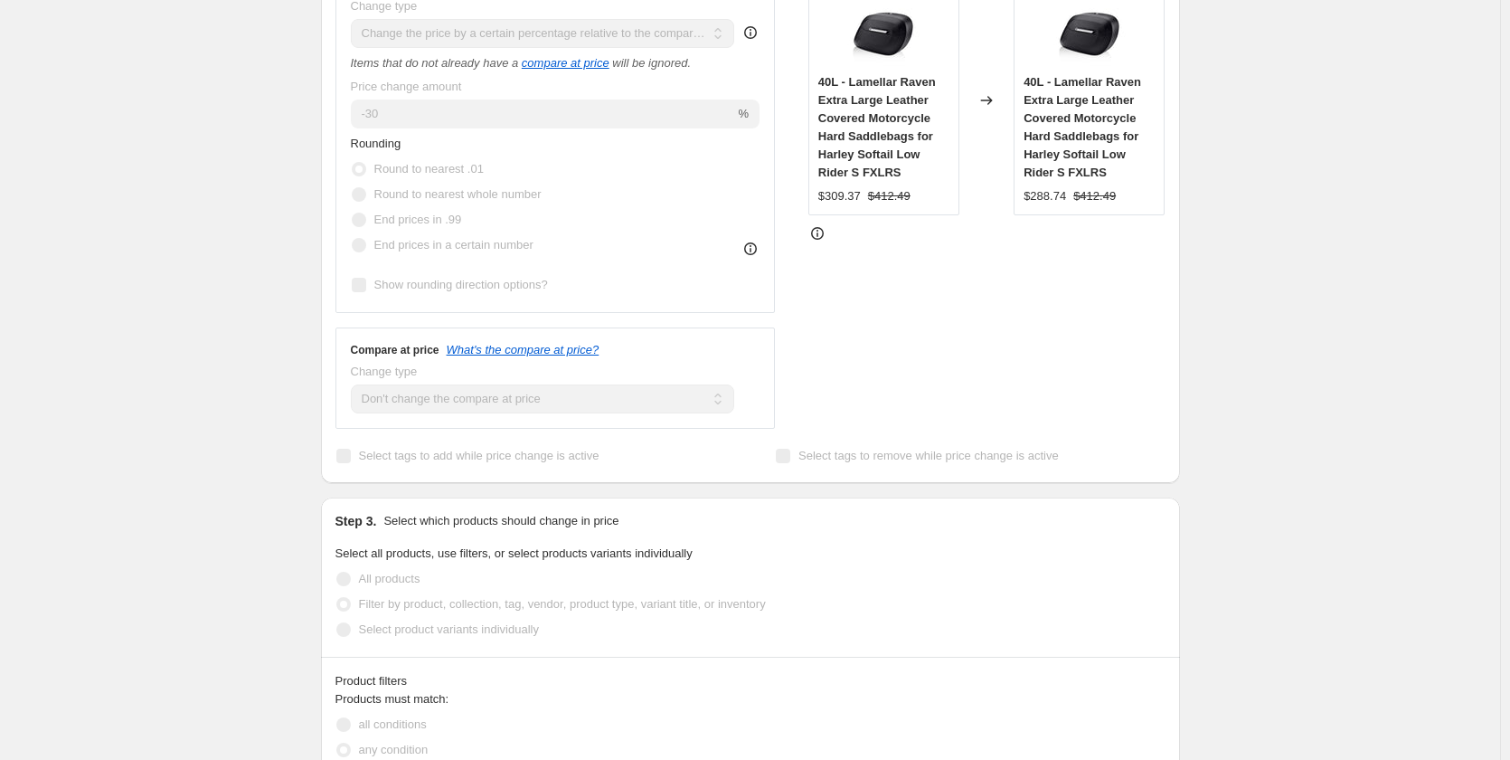
click at [127, 295] on div "[DATE] 01:09:06 Price [MEDICAL_DATA]. This page is ready [DATE] 01:09:06 Price …" at bounding box center [750, 561] width 1500 height 2208
